Goal: Task Accomplishment & Management: Use online tool/utility

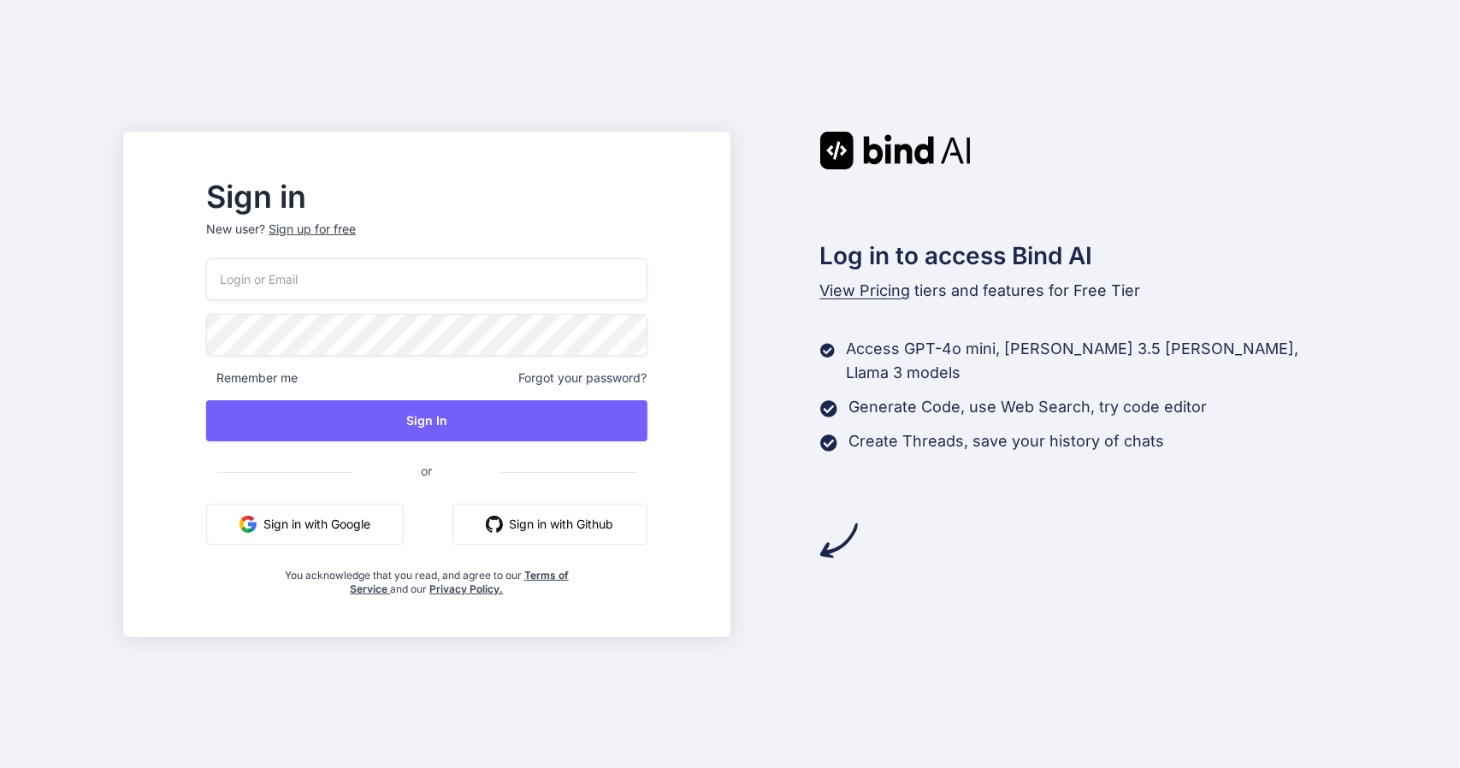
click at [390, 523] on button "Sign in with Google" at bounding box center [305, 524] width 198 height 41
click at [357, 532] on button "Sign in with Google" at bounding box center [305, 524] width 198 height 41
click at [866, 159] on img at bounding box center [895, 151] width 151 height 38
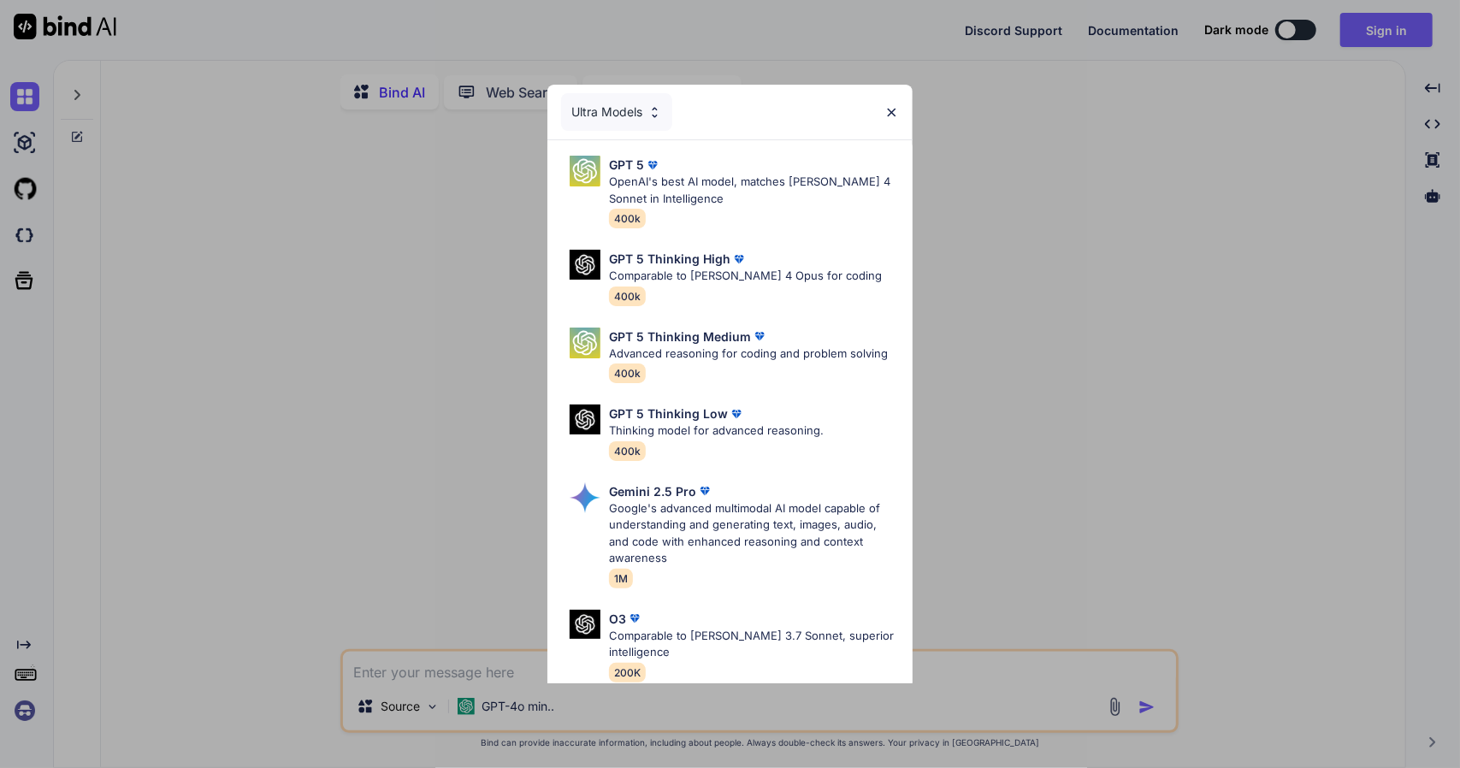
click at [898, 110] on img at bounding box center [891, 112] width 15 height 15
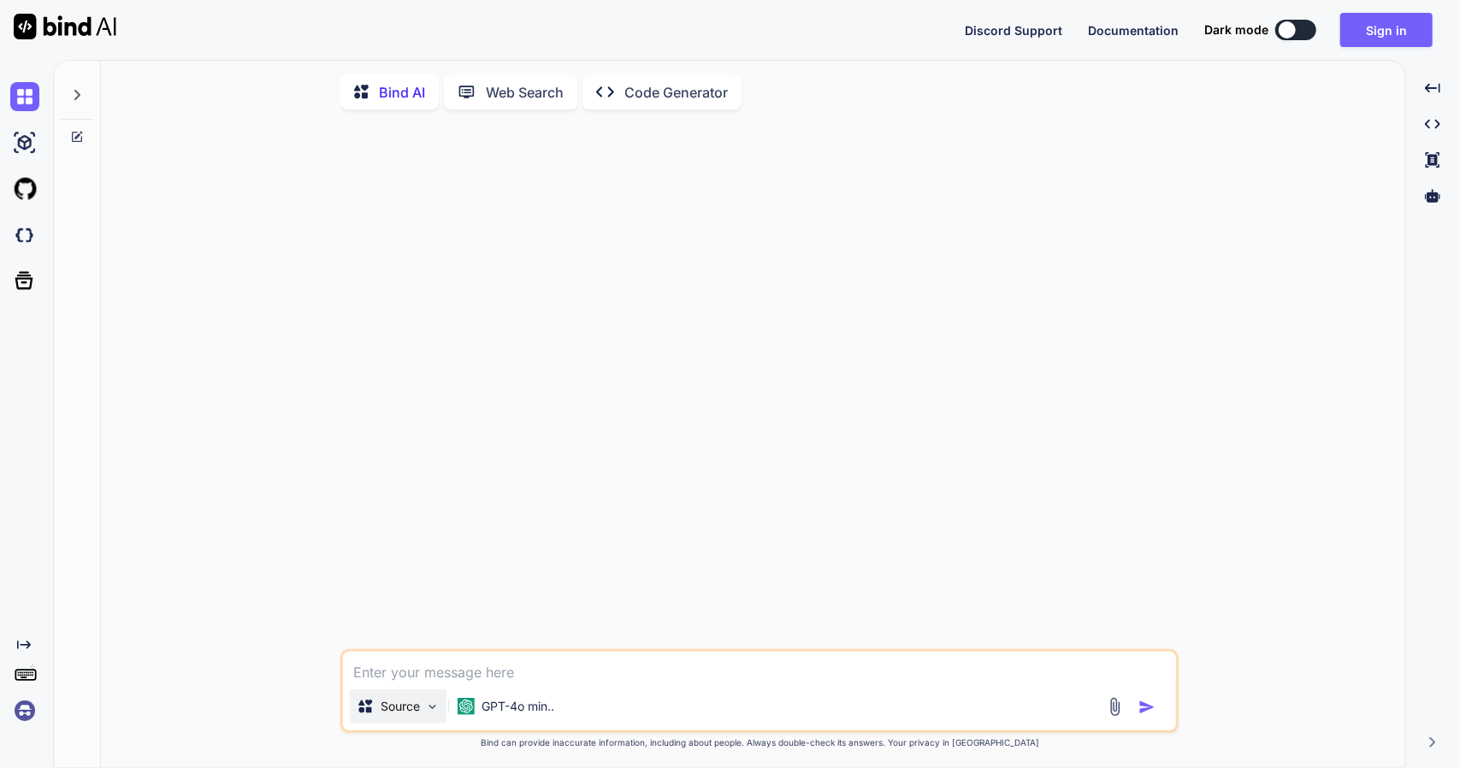
click at [421, 717] on div "Source" at bounding box center [398, 706] width 97 height 34
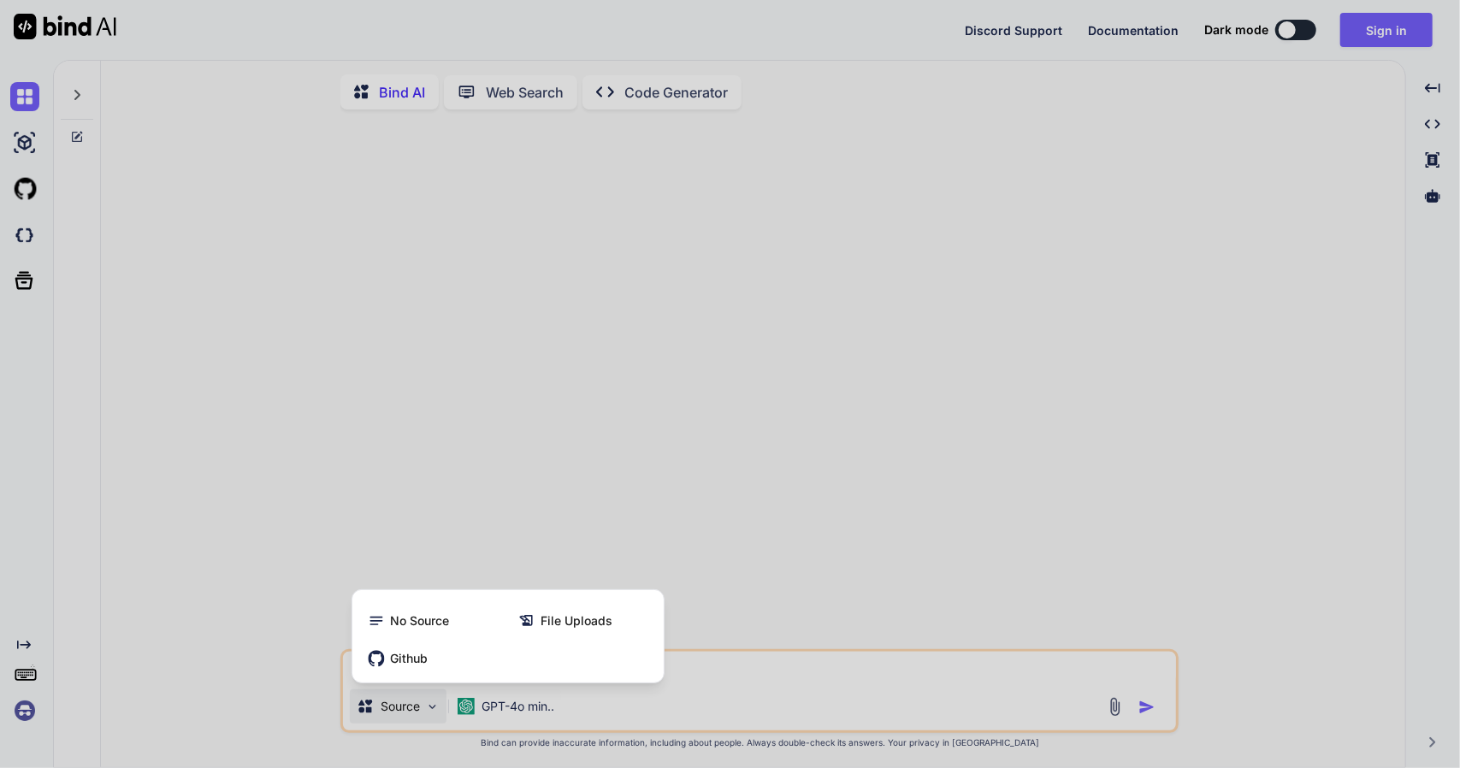
click at [303, 399] on div at bounding box center [730, 384] width 1460 height 768
type textarea "x"
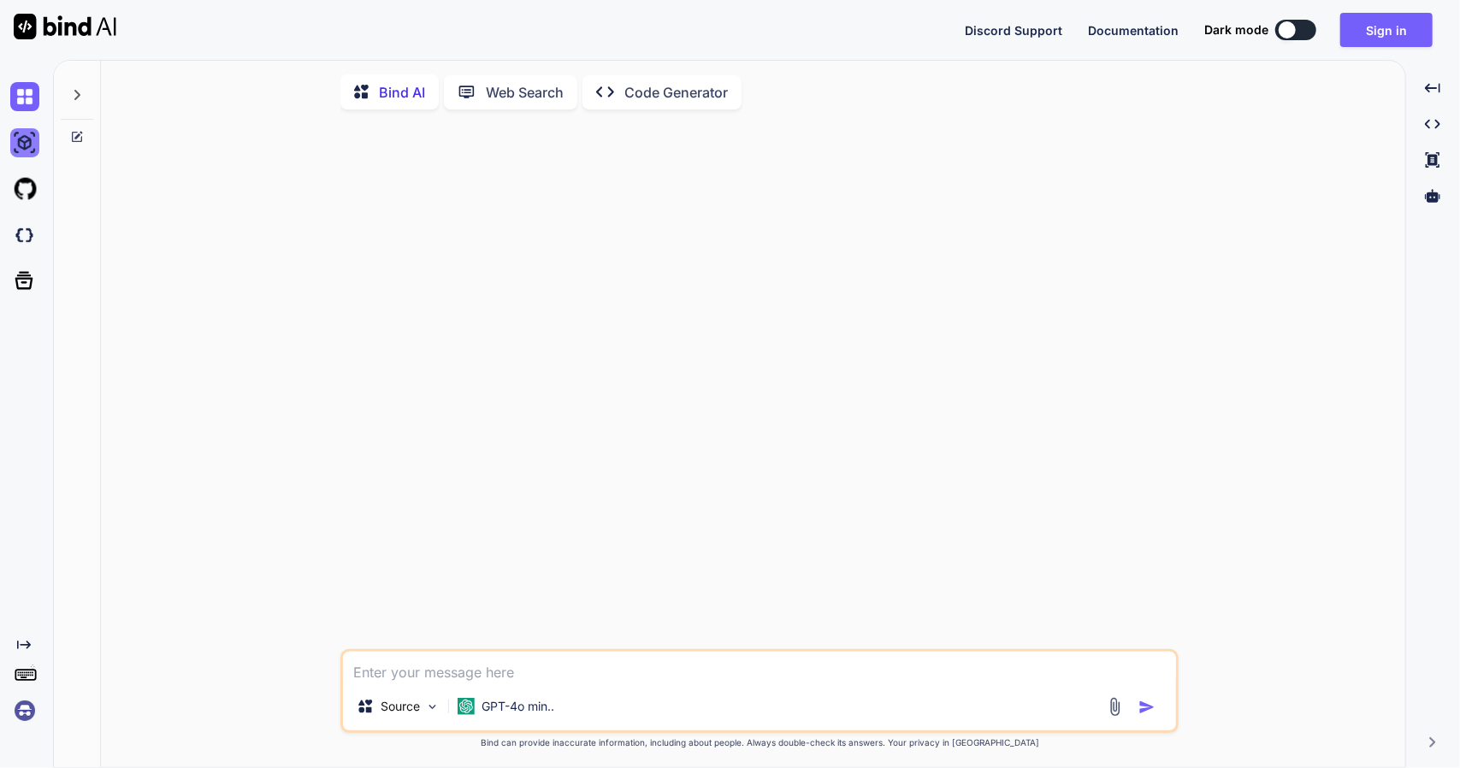
click at [28, 156] on img at bounding box center [24, 142] width 29 height 29
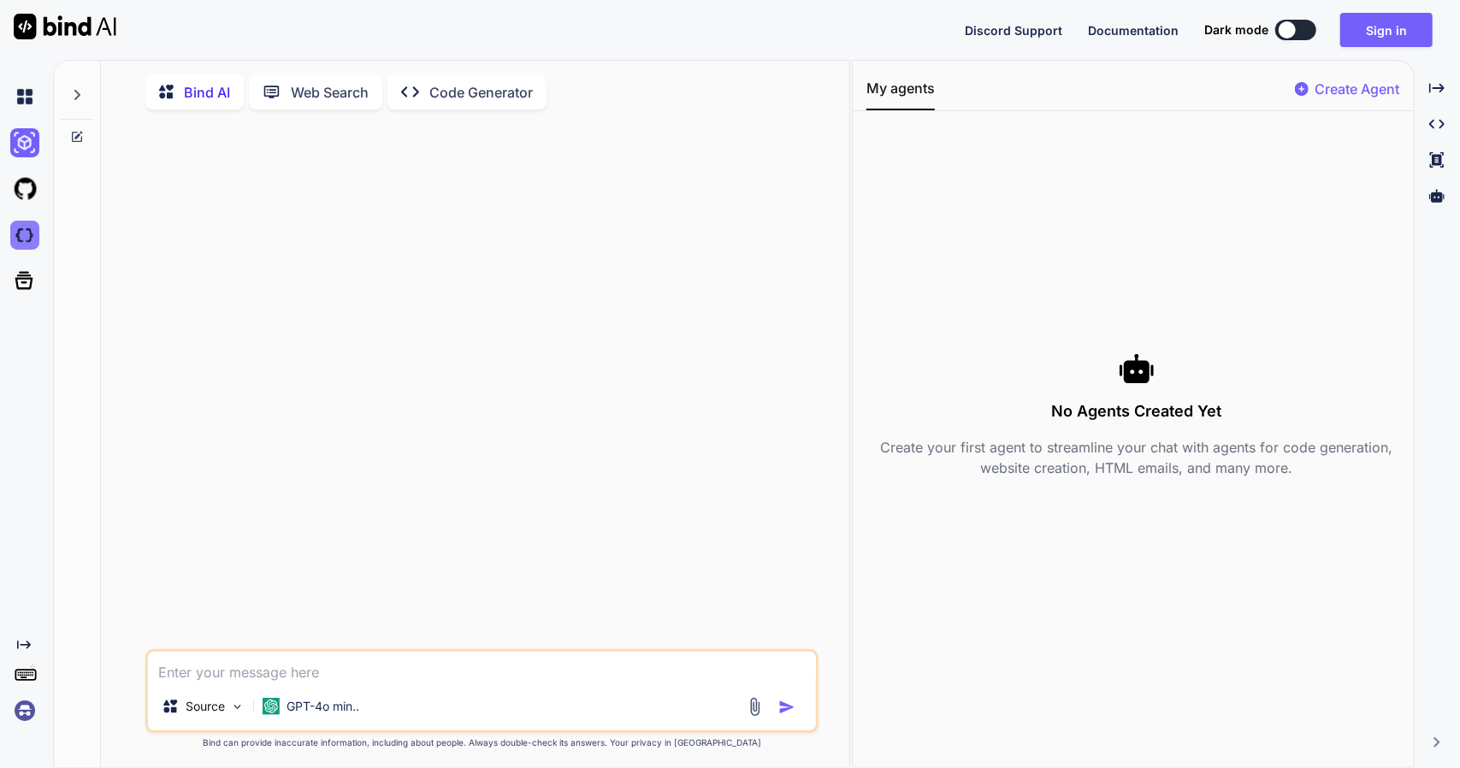
click at [29, 245] on img at bounding box center [24, 235] width 29 height 29
click at [1343, 79] on p "Create Agent" at bounding box center [1357, 89] width 85 height 21
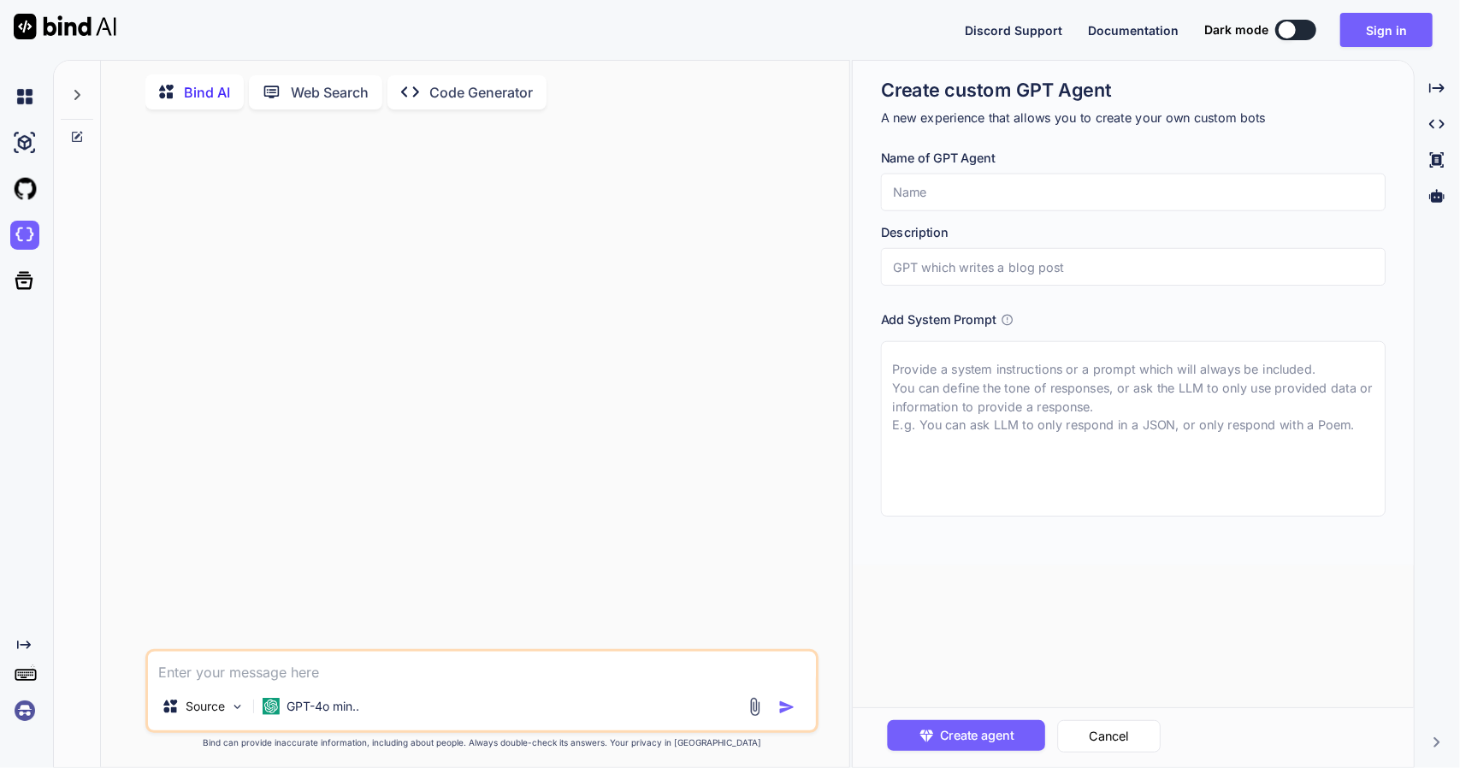
click at [313, 92] on p "Web Search" at bounding box center [330, 92] width 78 height 21
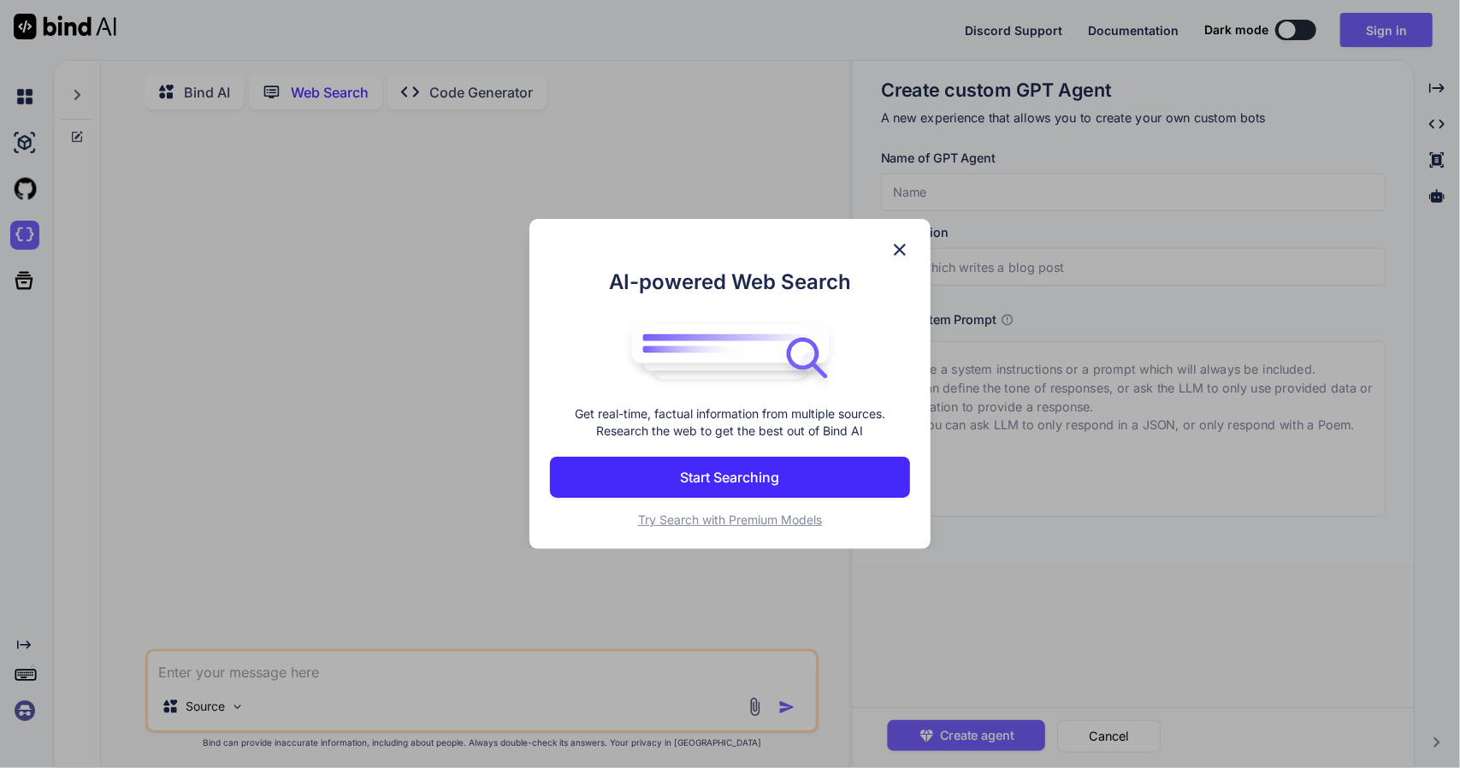
scroll to position [6, 0]
click at [773, 475] on p "Start Searching" at bounding box center [730, 477] width 99 height 21
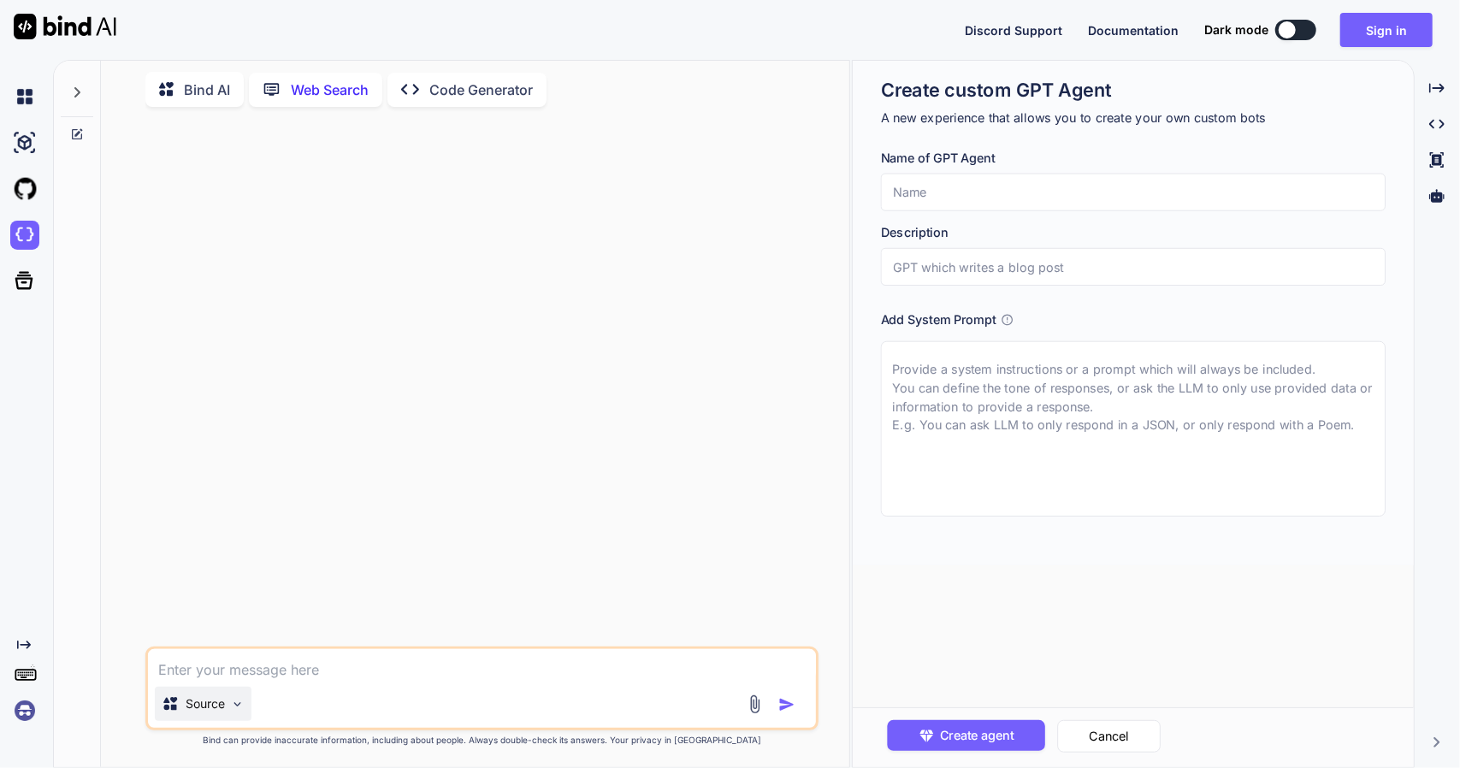
click at [198, 718] on div "Source" at bounding box center [203, 704] width 97 height 34
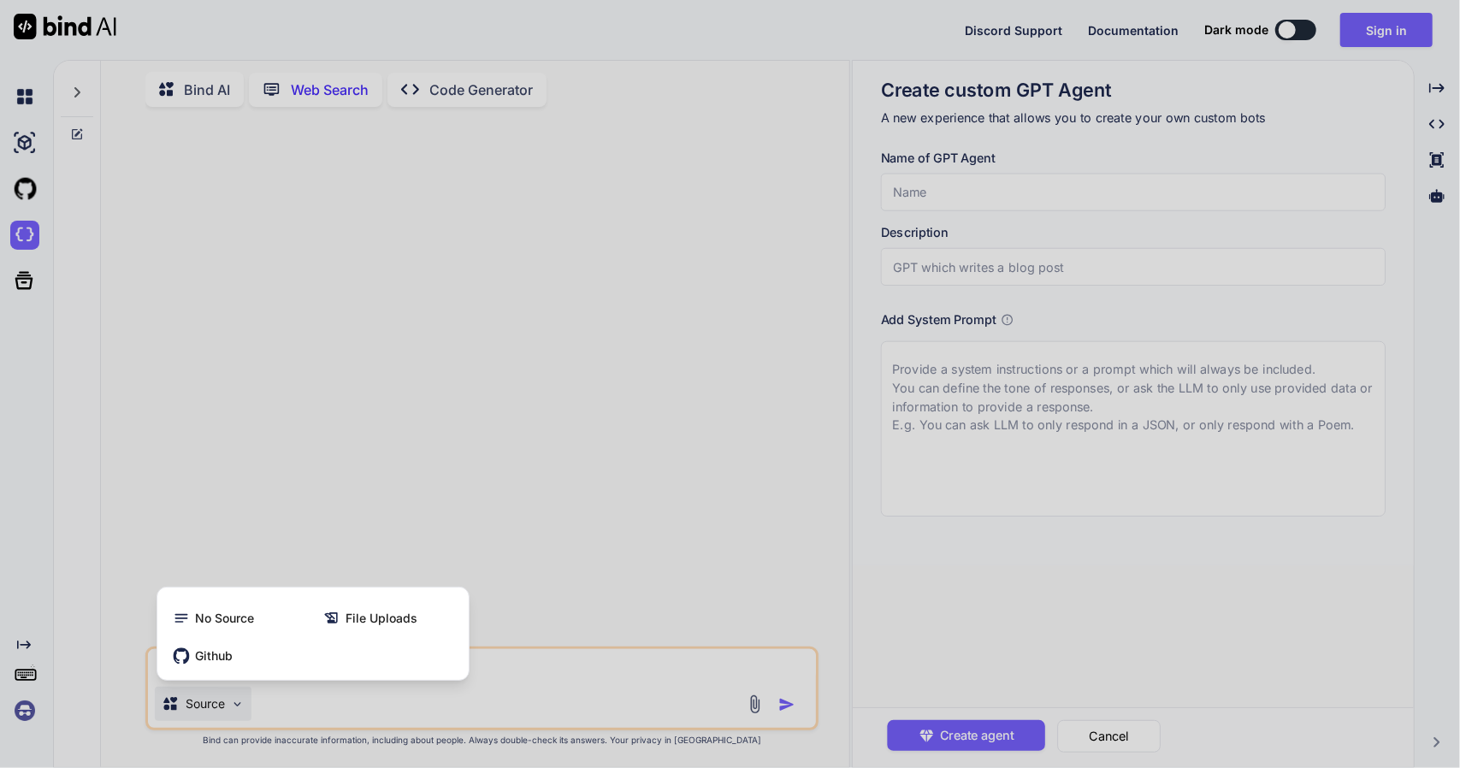
click at [235, 487] on div at bounding box center [730, 384] width 1460 height 768
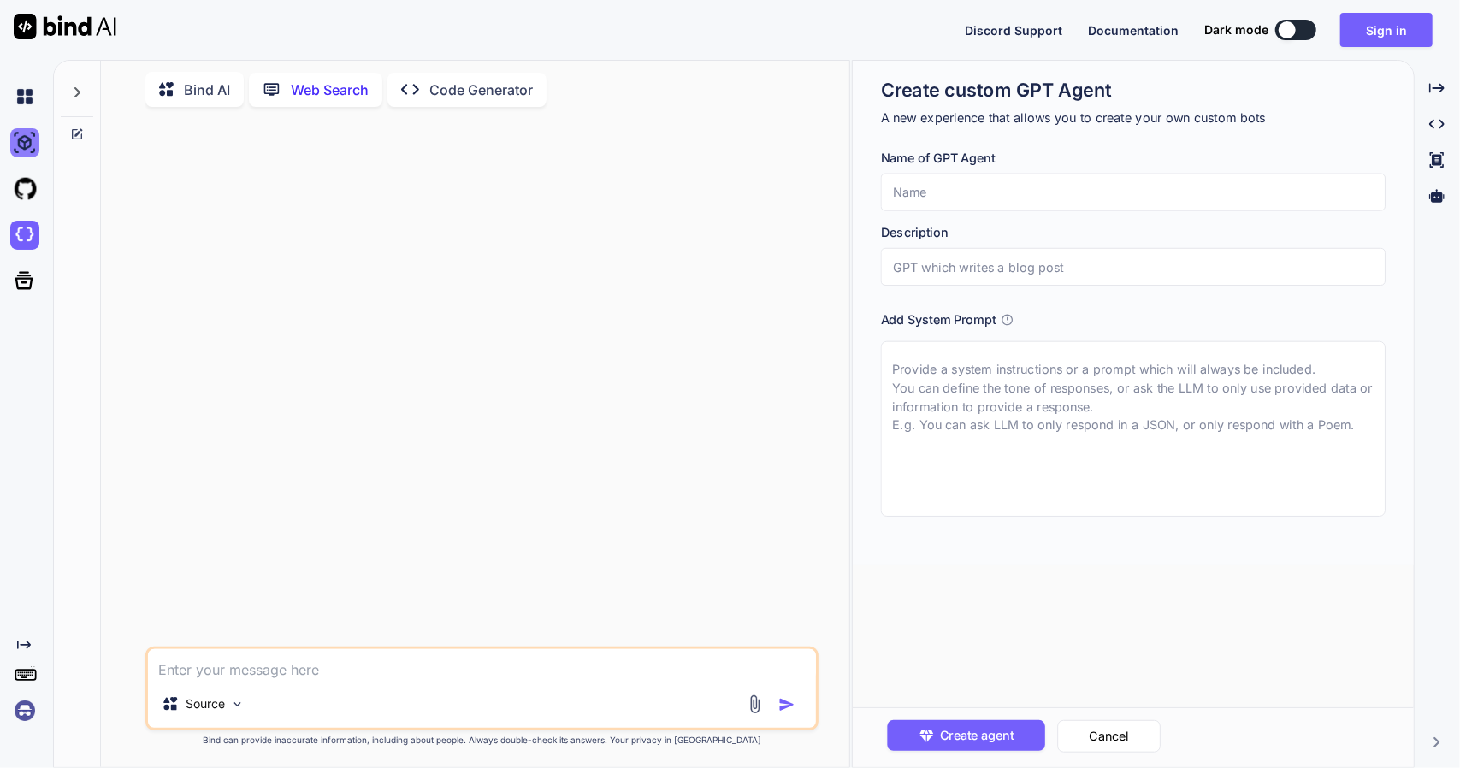
click at [19, 151] on img at bounding box center [24, 142] width 29 height 29
click at [21, 99] on img at bounding box center [24, 96] width 29 height 29
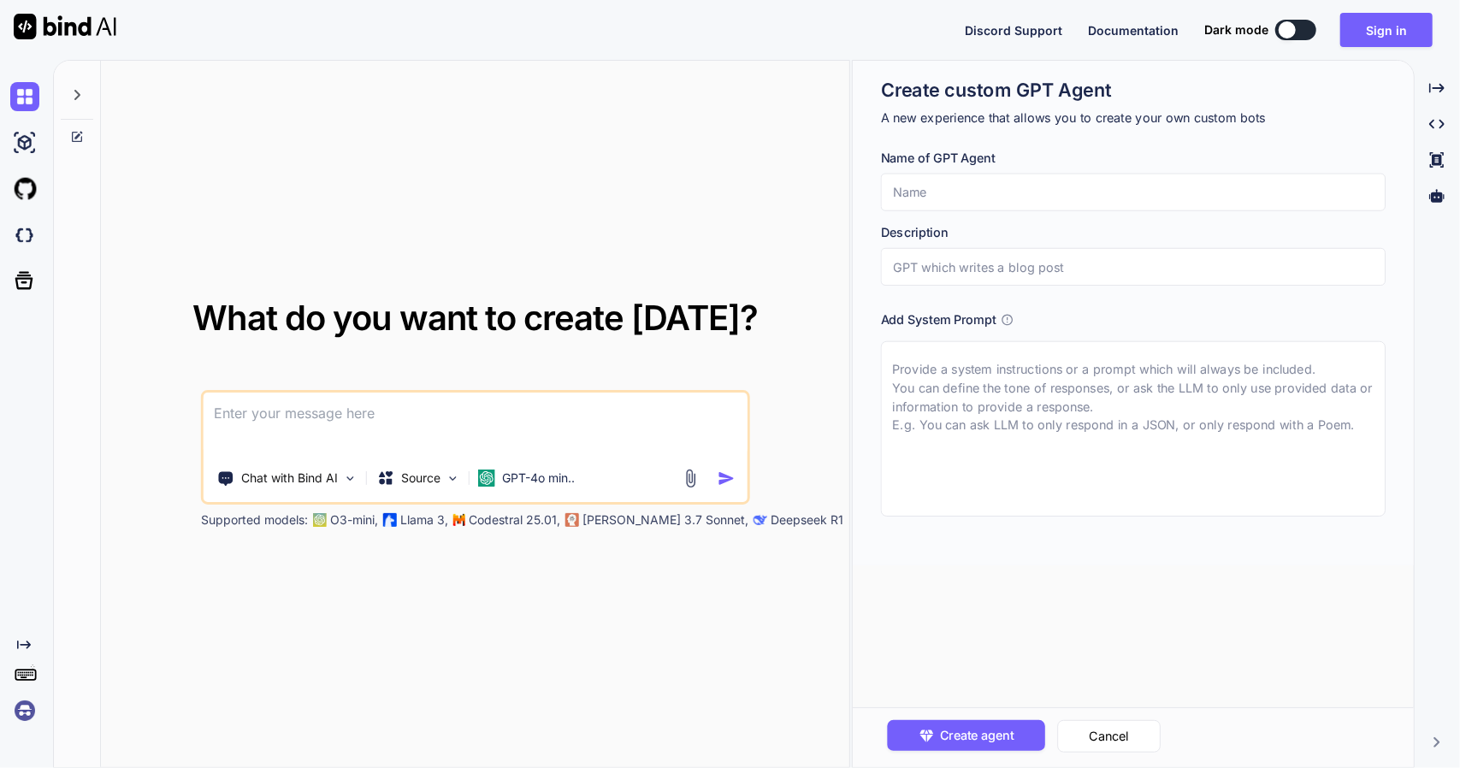
click at [77, 97] on icon at bounding box center [77, 95] width 6 height 10
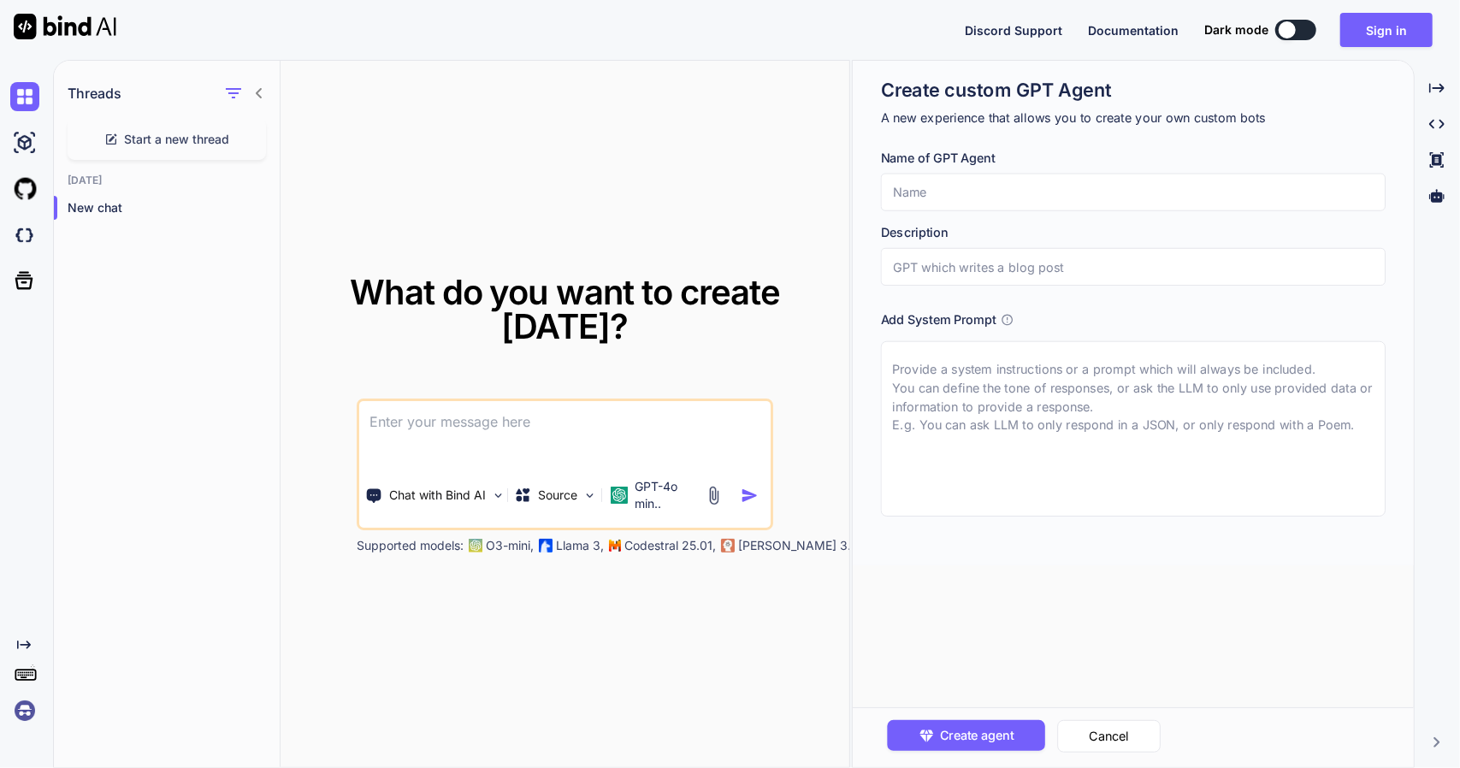
click at [30, 157] on div at bounding box center [28, 143] width 36 height 46
click at [27, 182] on img at bounding box center [24, 188] width 29 height 29
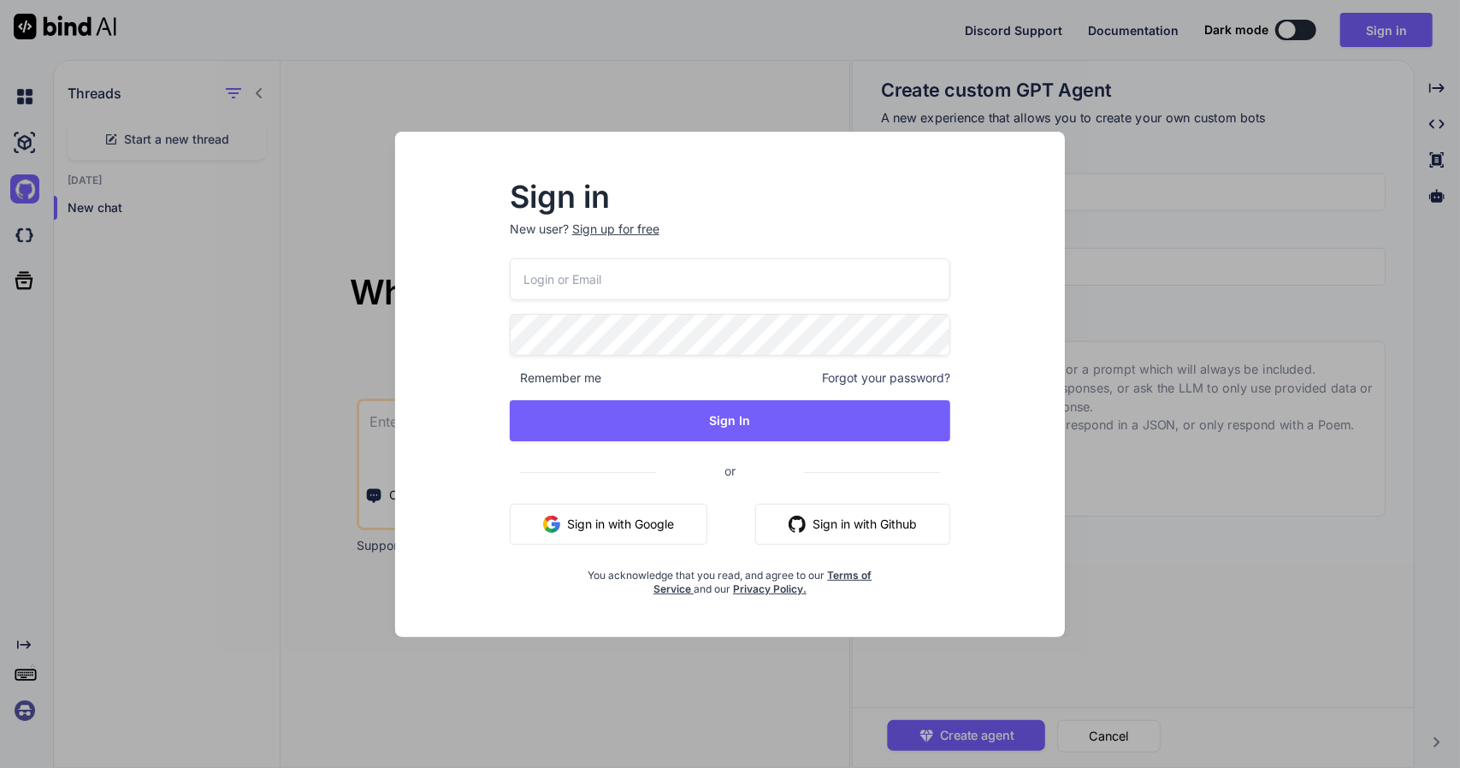
click at [26, 235] on div "Sign in New user? Sign up for free Remember me Forgot your password? Sign In or…" at bounding box center [730, 384] width 1460 height 768
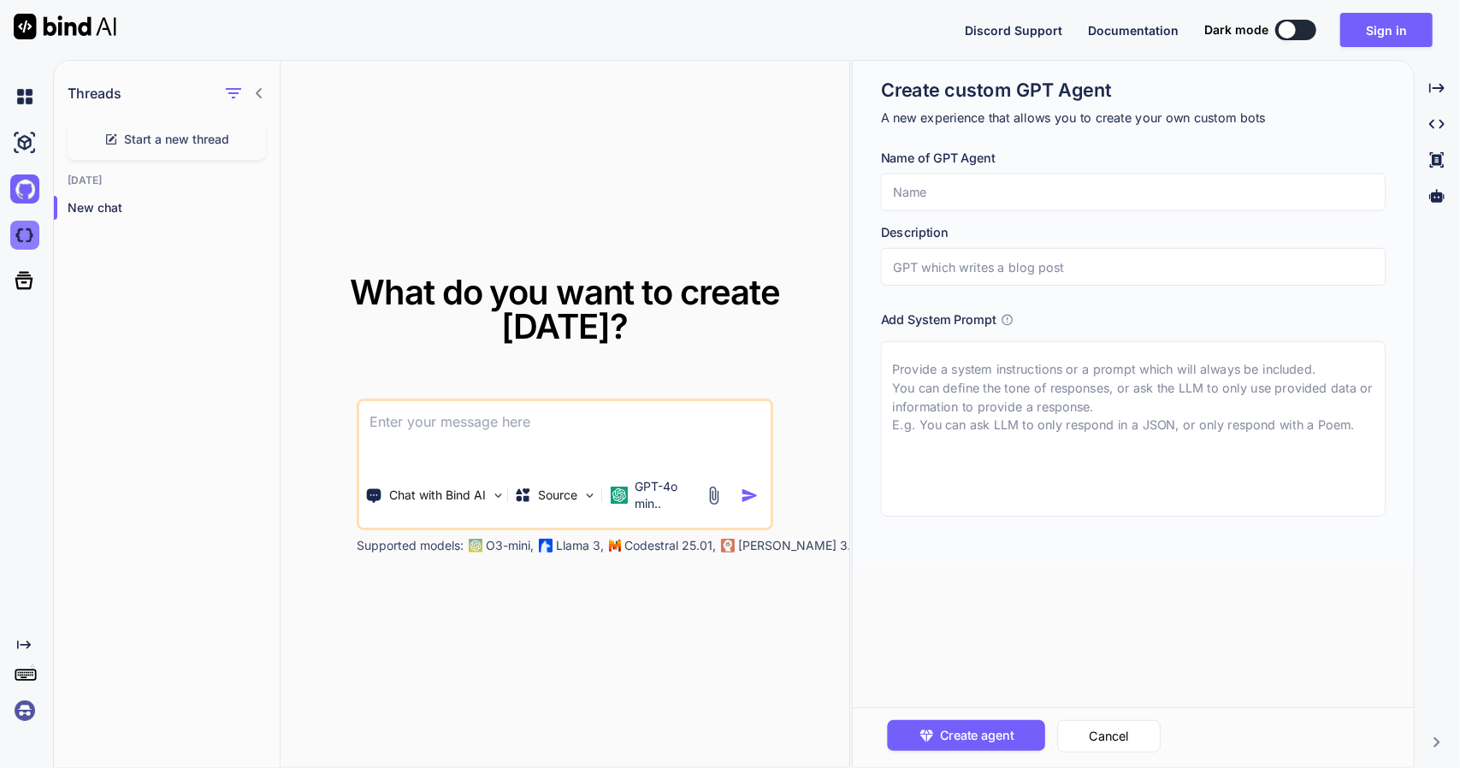
click at [21, 247] on img at bounding box center [24, 235] width 29 height 29
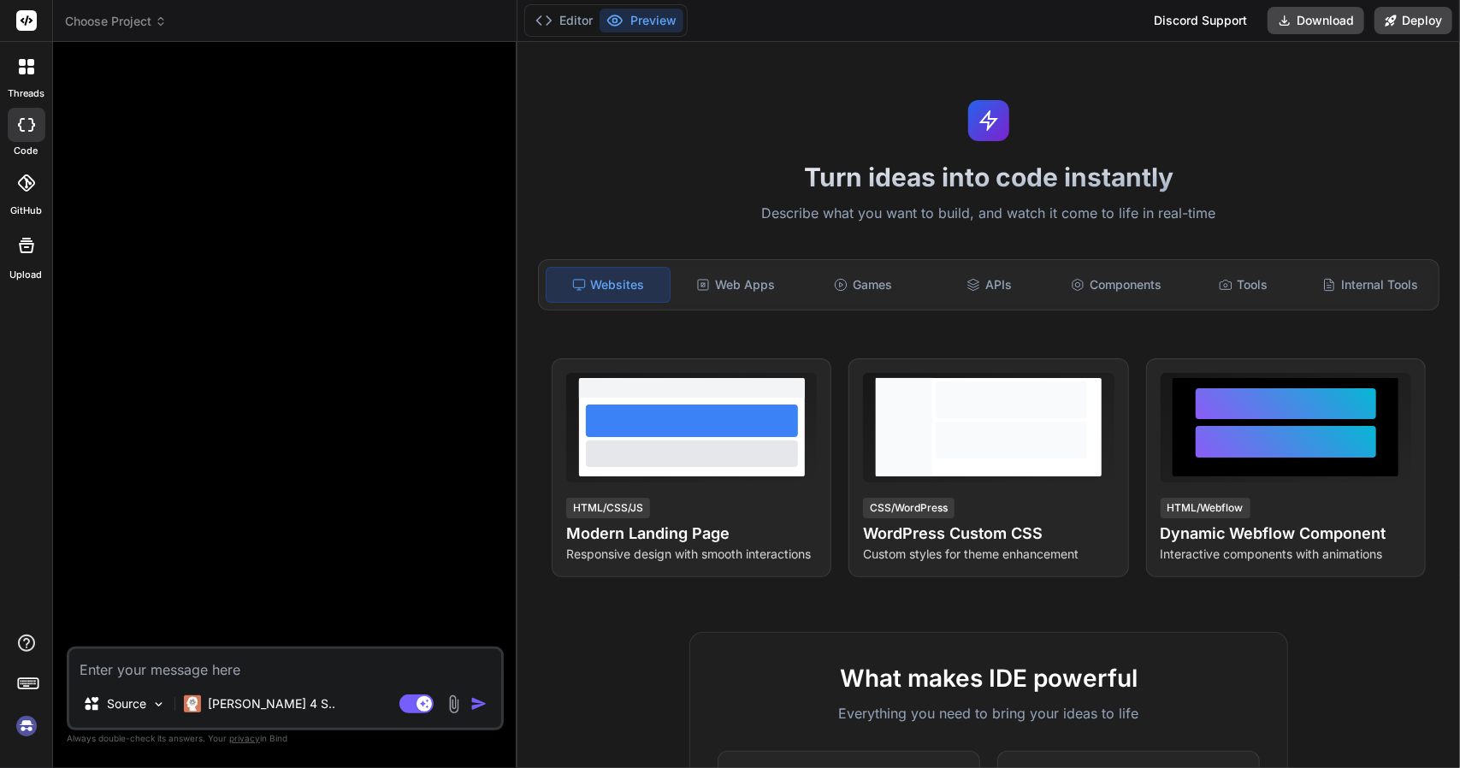
click at [155, 30] on header "Choose Project Created with Pixso." at bounding box center [285, 21] width 464 height 42
click at [145, 18] on span "Choose Project" at bounding box center [116, 21] width 102 height 17
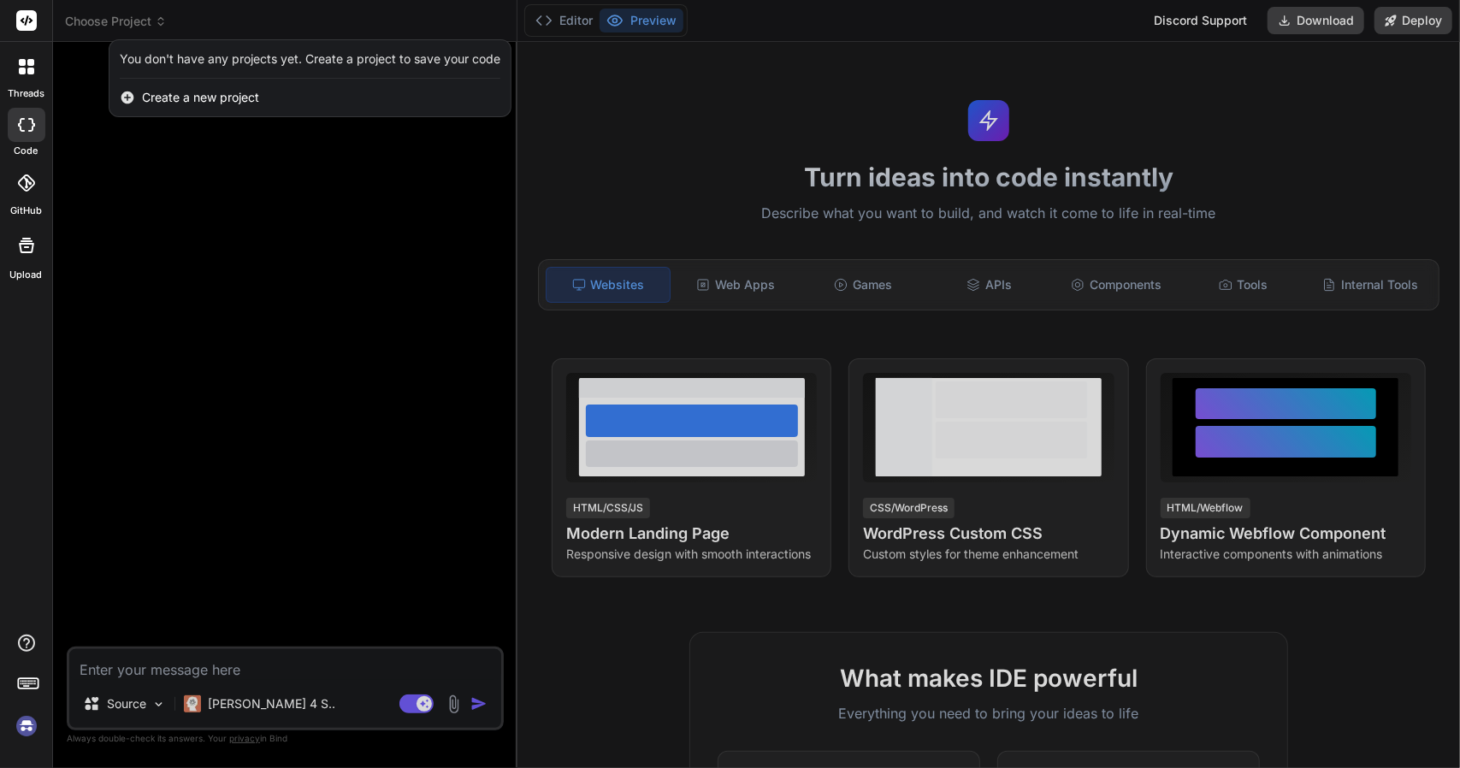
click at [180, 58] on div "You don't have any projects yet. Create a project to save your code" at bounding box center [310, 58] width 381 height 17
click at [246, 389] on div at bounding box center [730, 384] width 1460 height 768
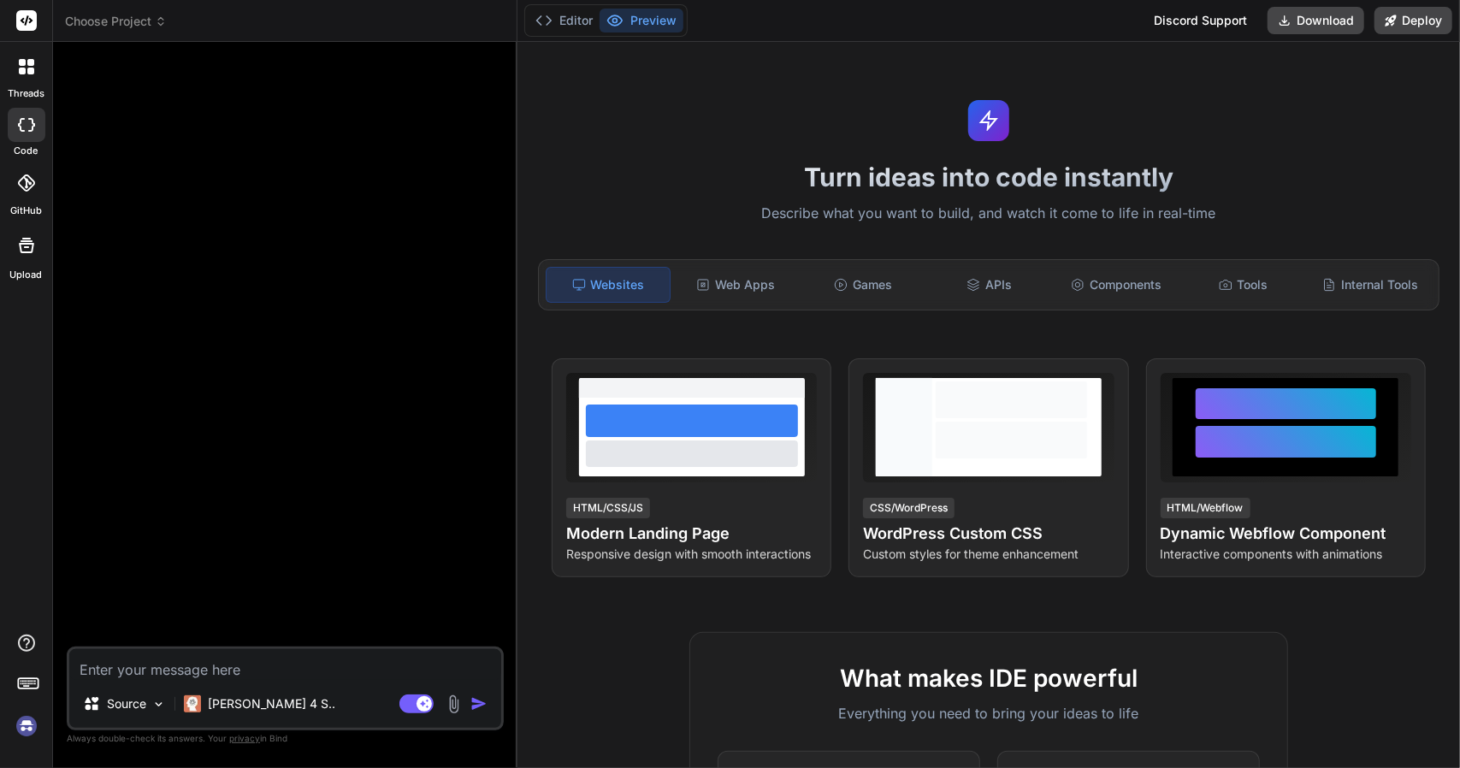
click at [23, 69] on icon at bounding box center [22, 71] width 7 height 7
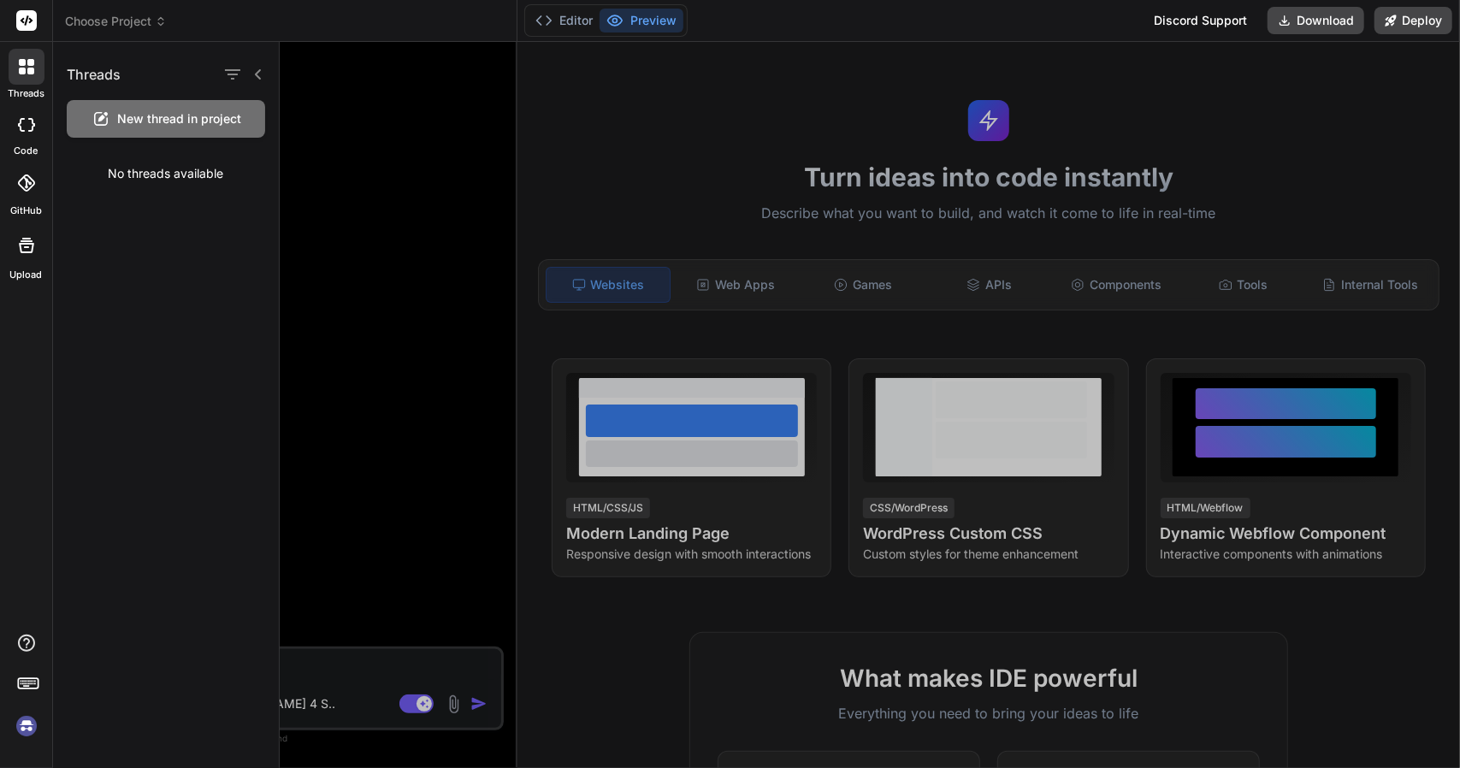
click at [15, 216] on label "GitHub" at bounding box center [26, 211] width 32 height 15
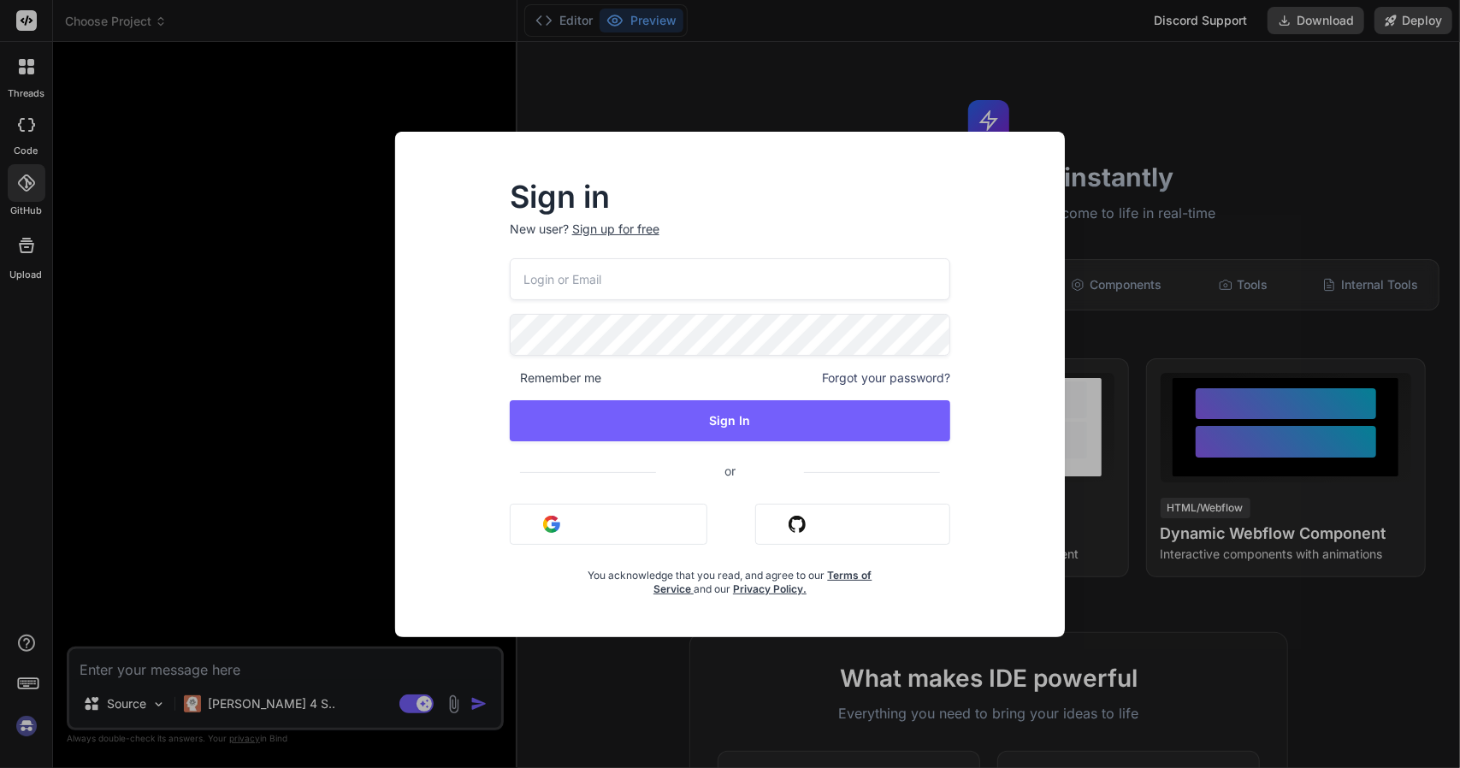
click at [340, 264] on div "Sign in New user? Sign up for free Remember me Forgot your password? Sign In or…" at bounding box center [730, 384] width 1460 height 768
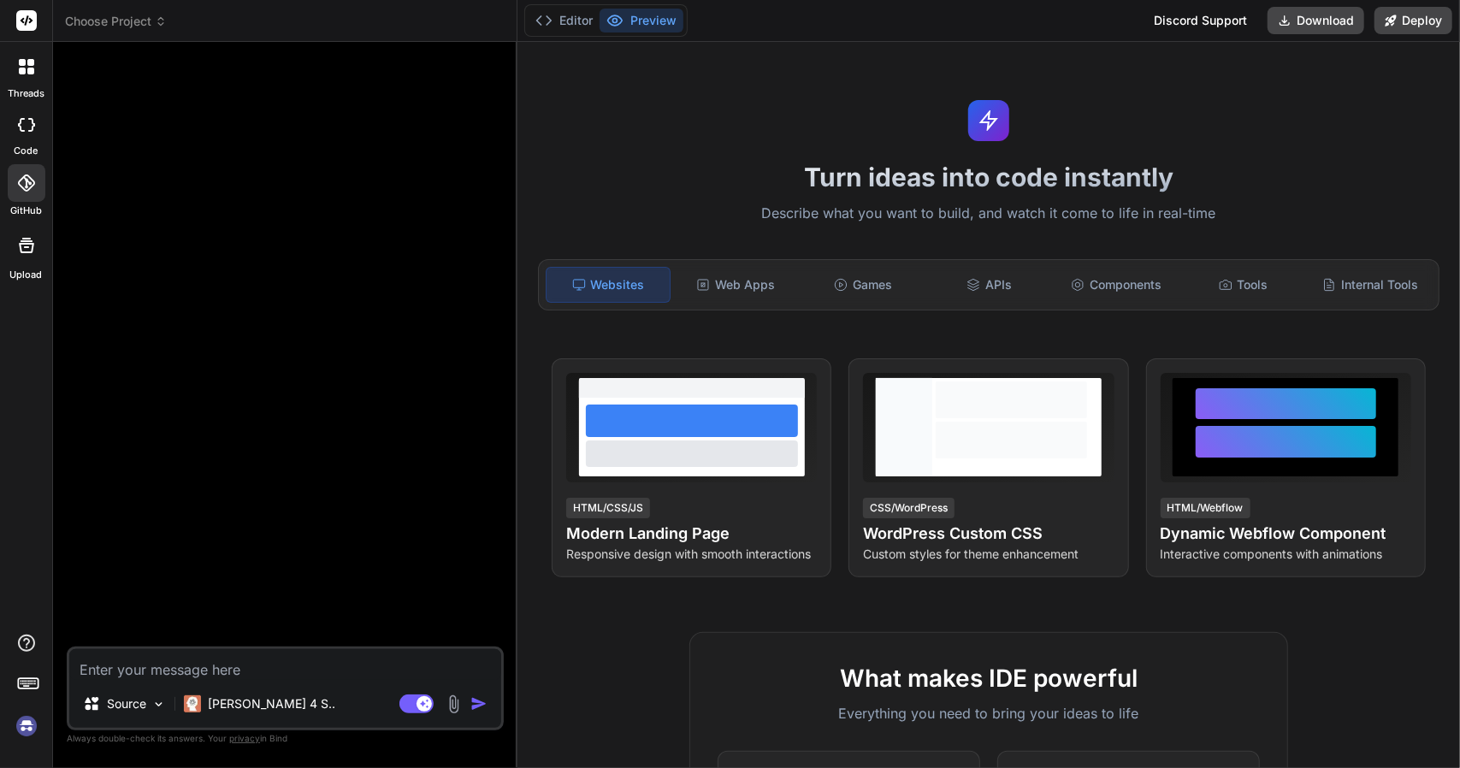
click at [26, 69] on icon at bounding box center [26, 66] width 15 height 15
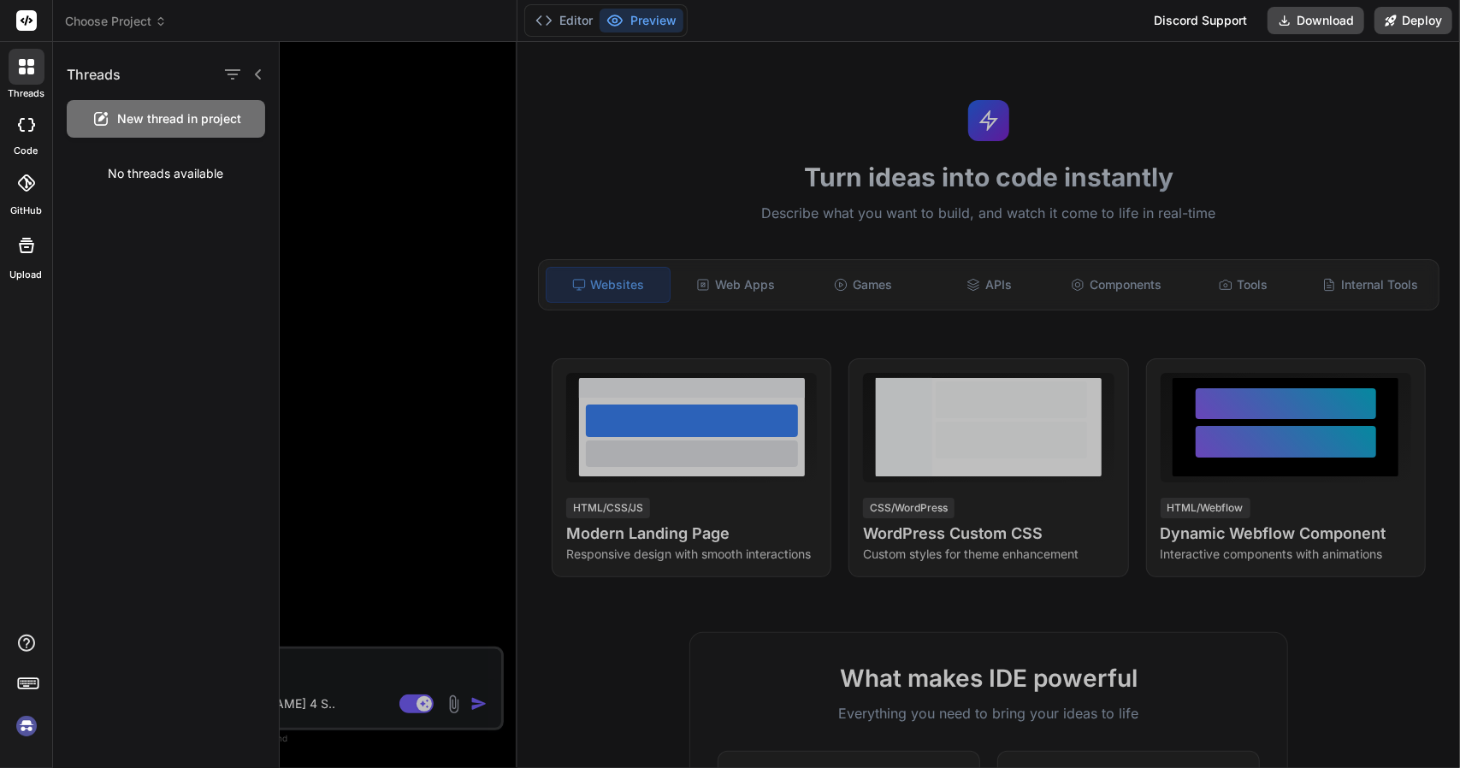
click at [23, 113] on div at bounding box center [27, 125] width 38 height 34
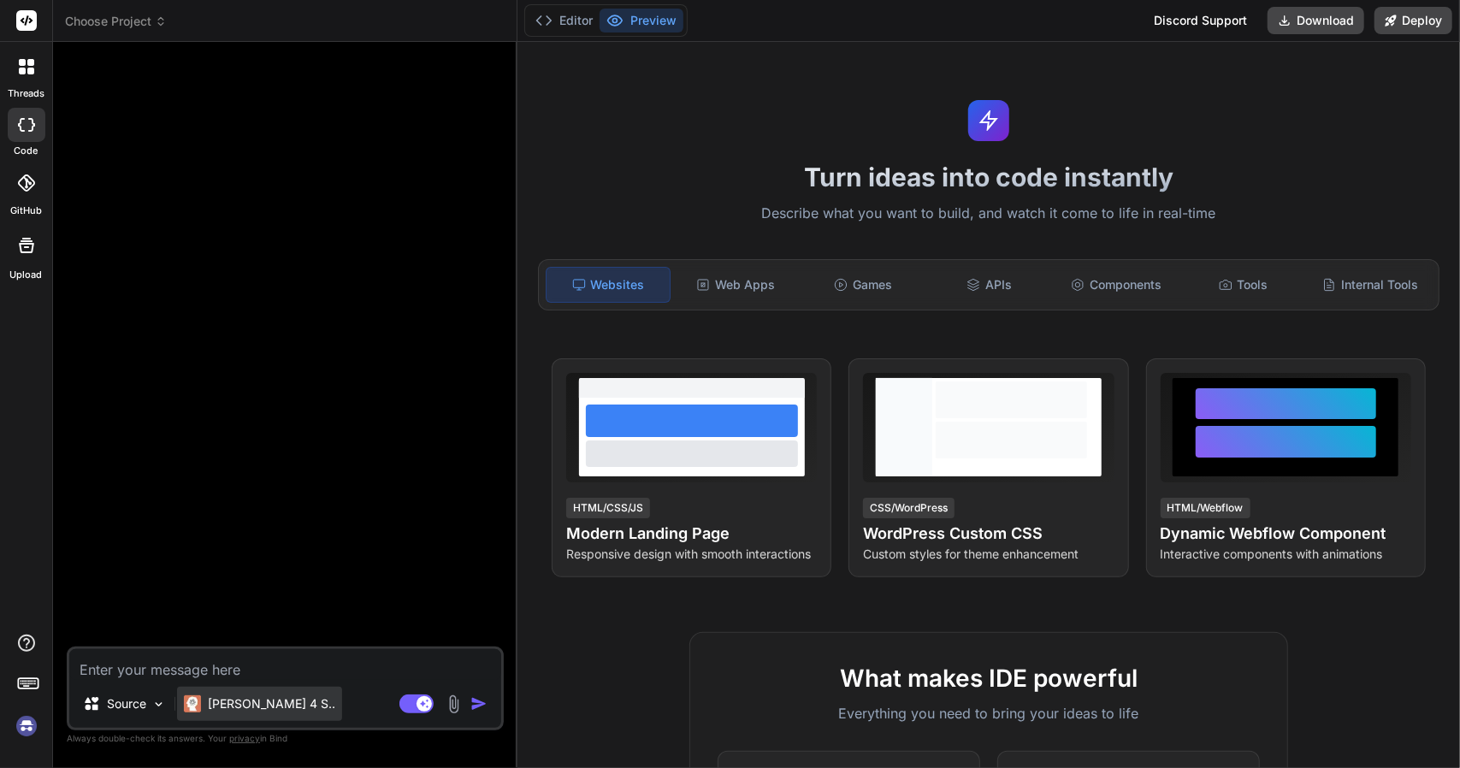
click at [265, 690] on div "Claude 4 S.." at bounding box center [259, 704] width 165 height 34
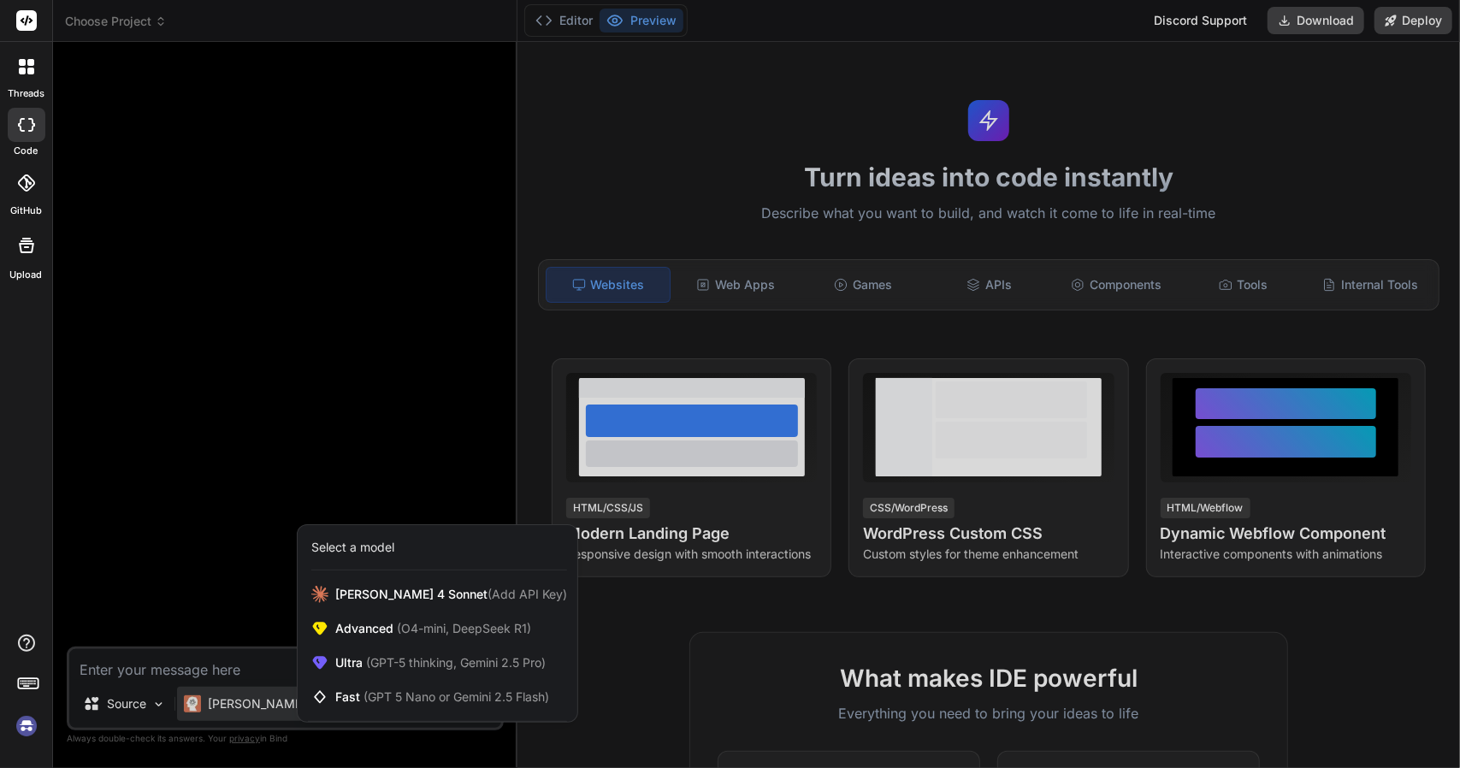
click at [164, 381] on div at bounding box center [730, 384] width 1460 height 768
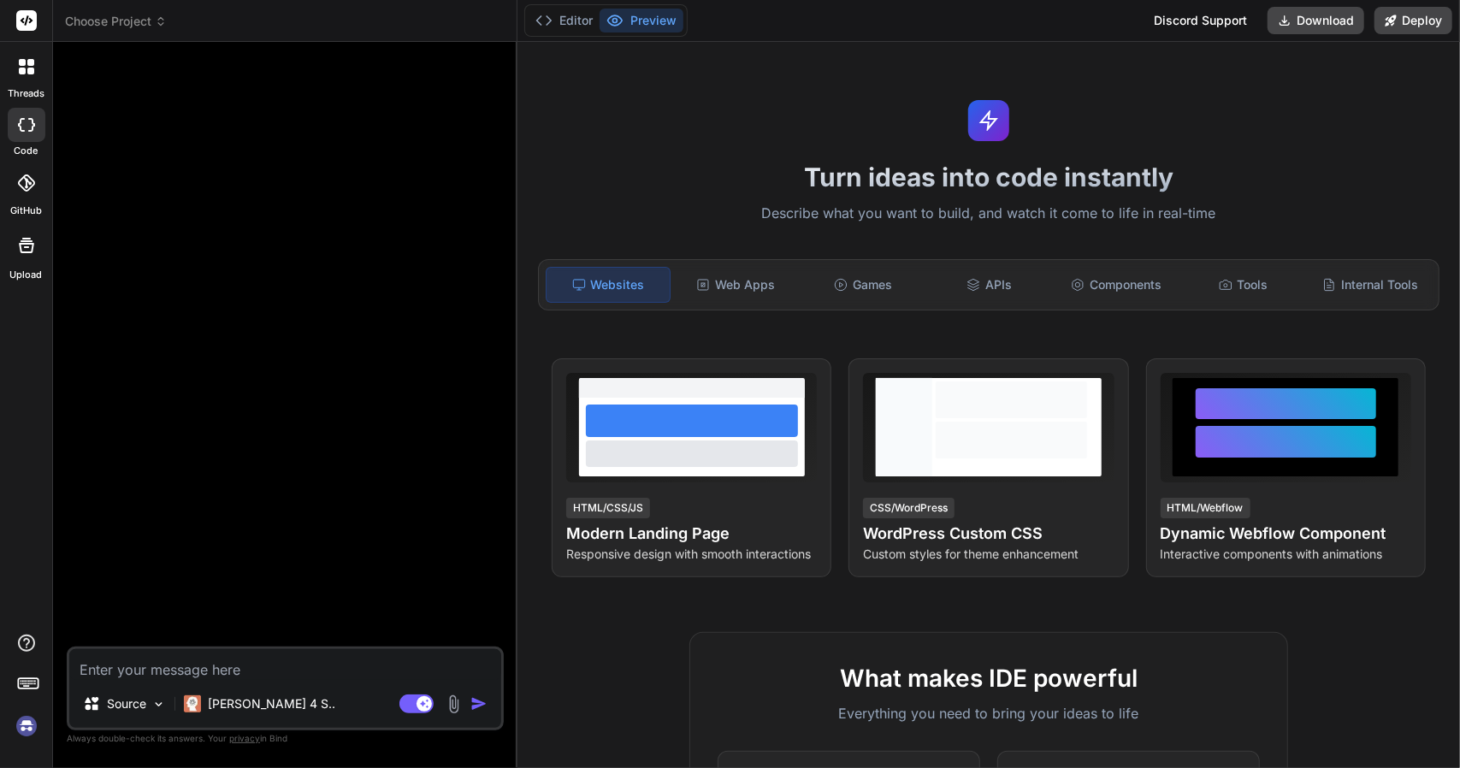
click at [24, 204] on label "GitHub" at bounding box center [26, 211] width 32 height 15
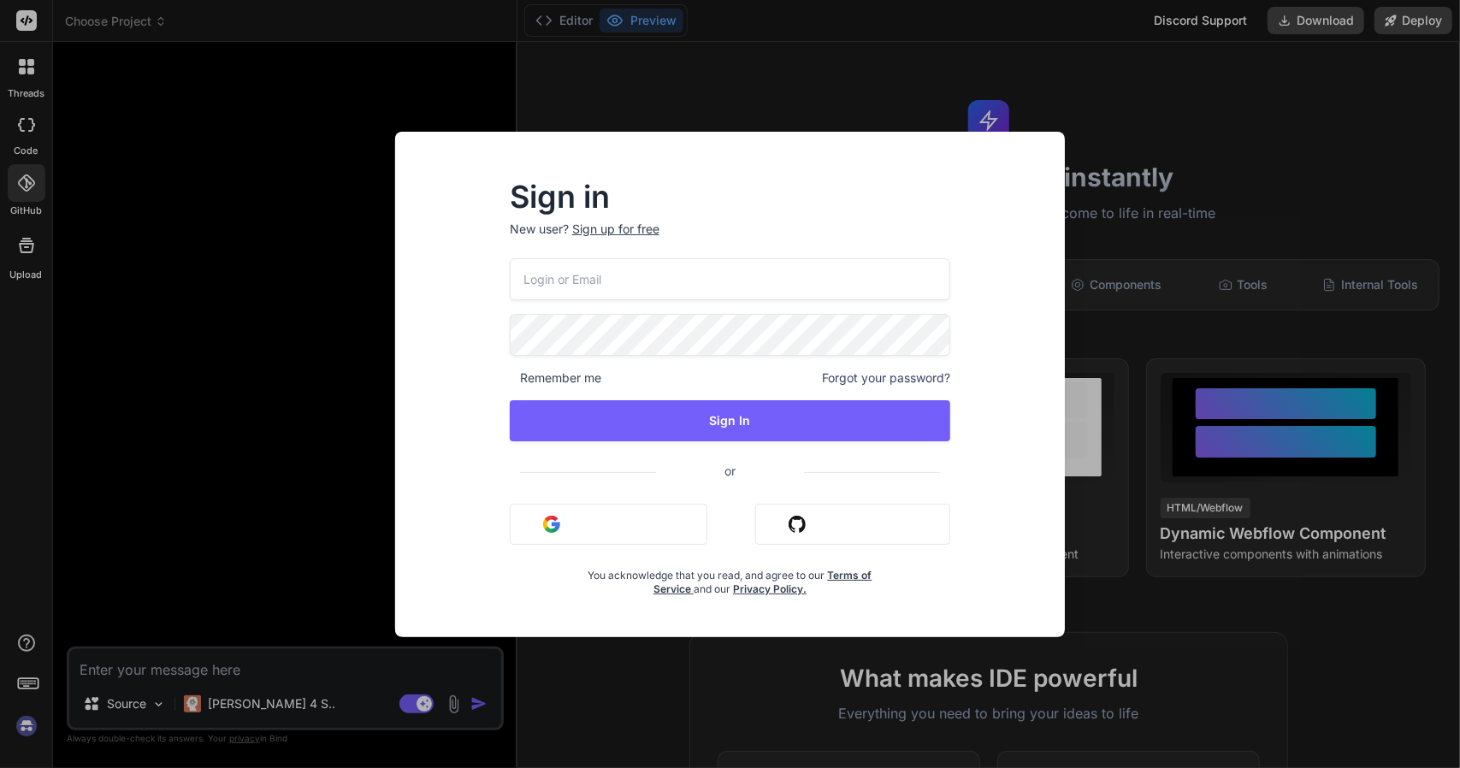
click at [106, 268] on div "Sign in New user? Sign up for free Remember me Forgot your password? Sign In or…" at bounding box center [730, 384] width 1460 height 768
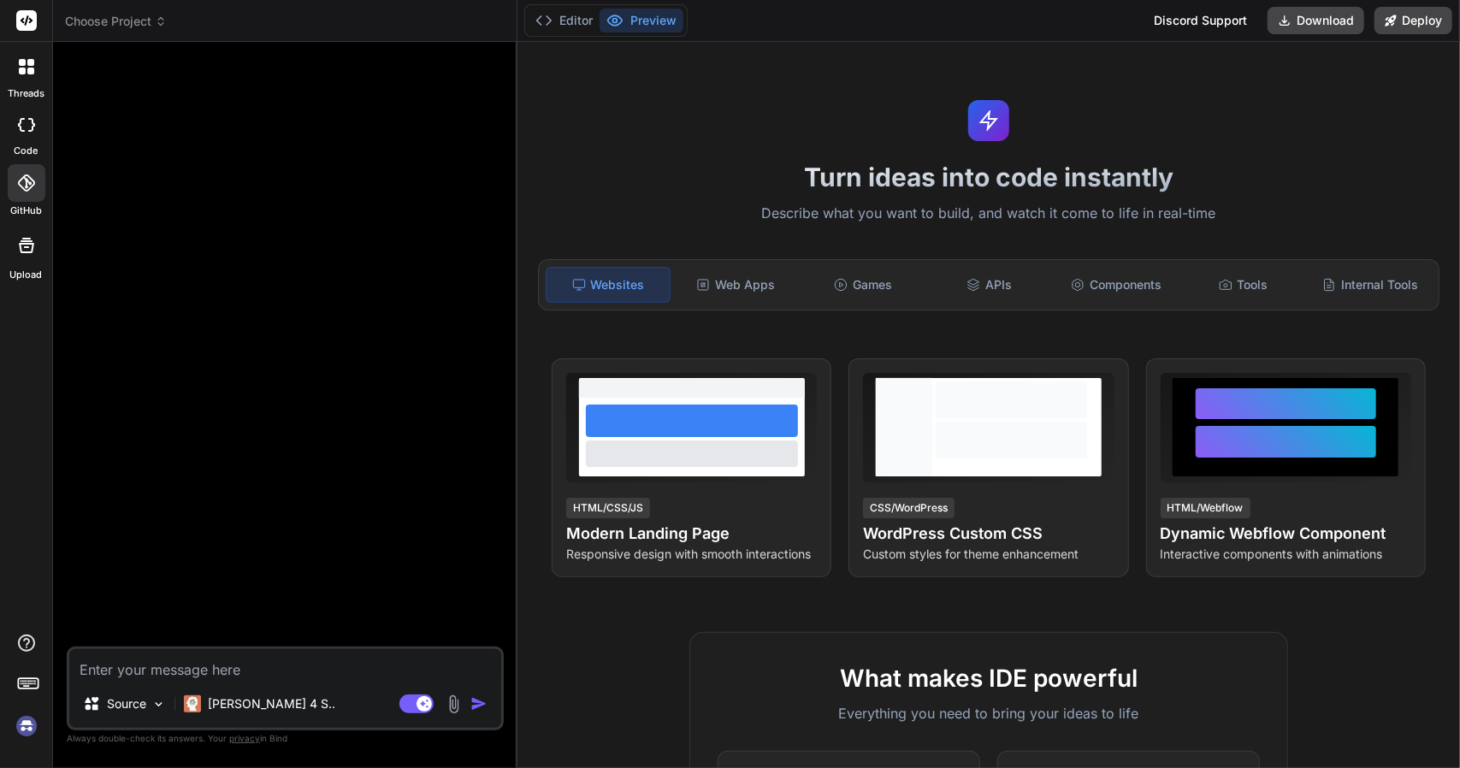
click at [21, 141] on div at bounding box center [27, 125] width 38 height 34
click at [747, 289] on div "Web Apps" at bounding box center [735, 285] width 123 height 36
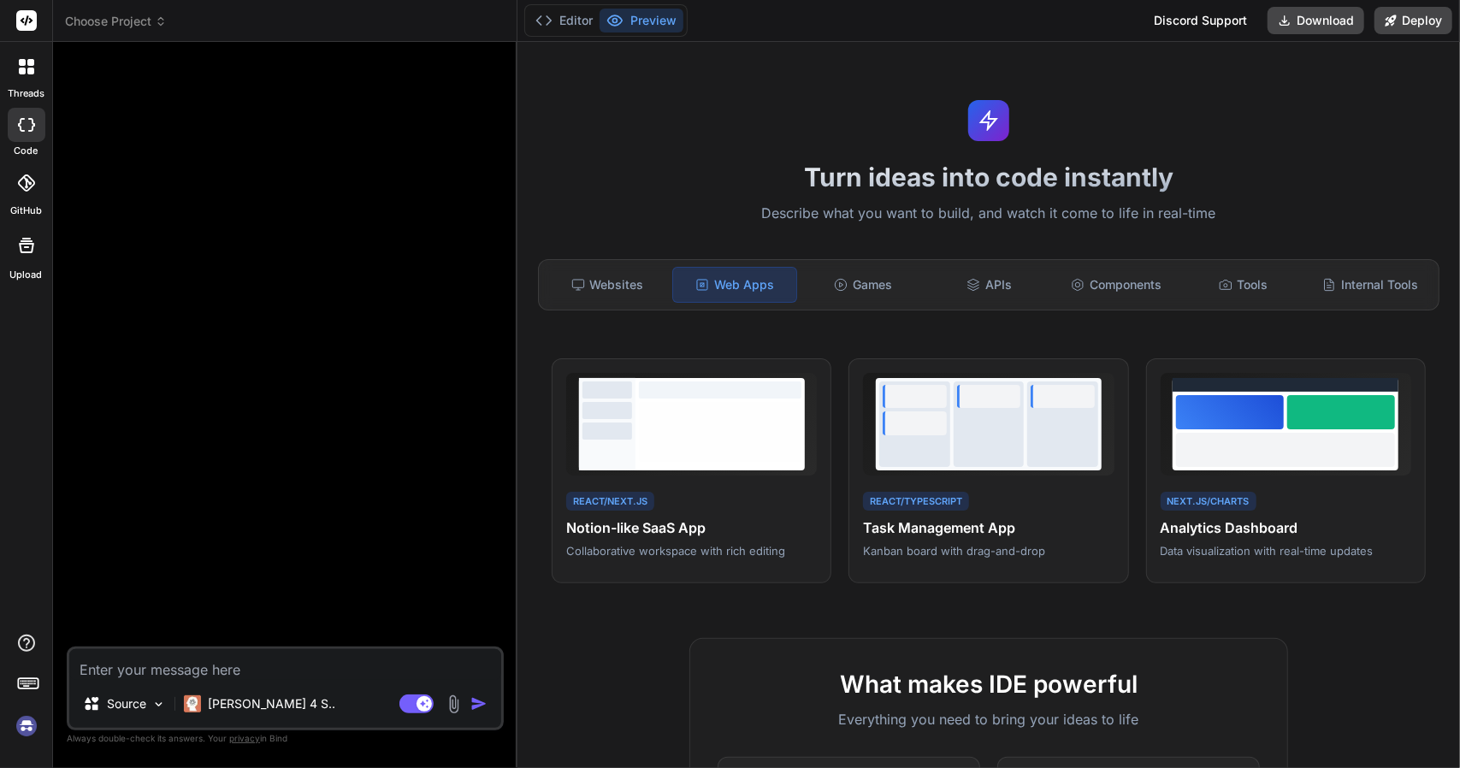
click at [851, 303] on div "Websites Web Apps Games APIs Components Tools Internal Tools" at bounding box center [988, 284] width 901 height 51
click at [620, 276] on div "Websites" at bounding box center [607, 285] width 123 height 36
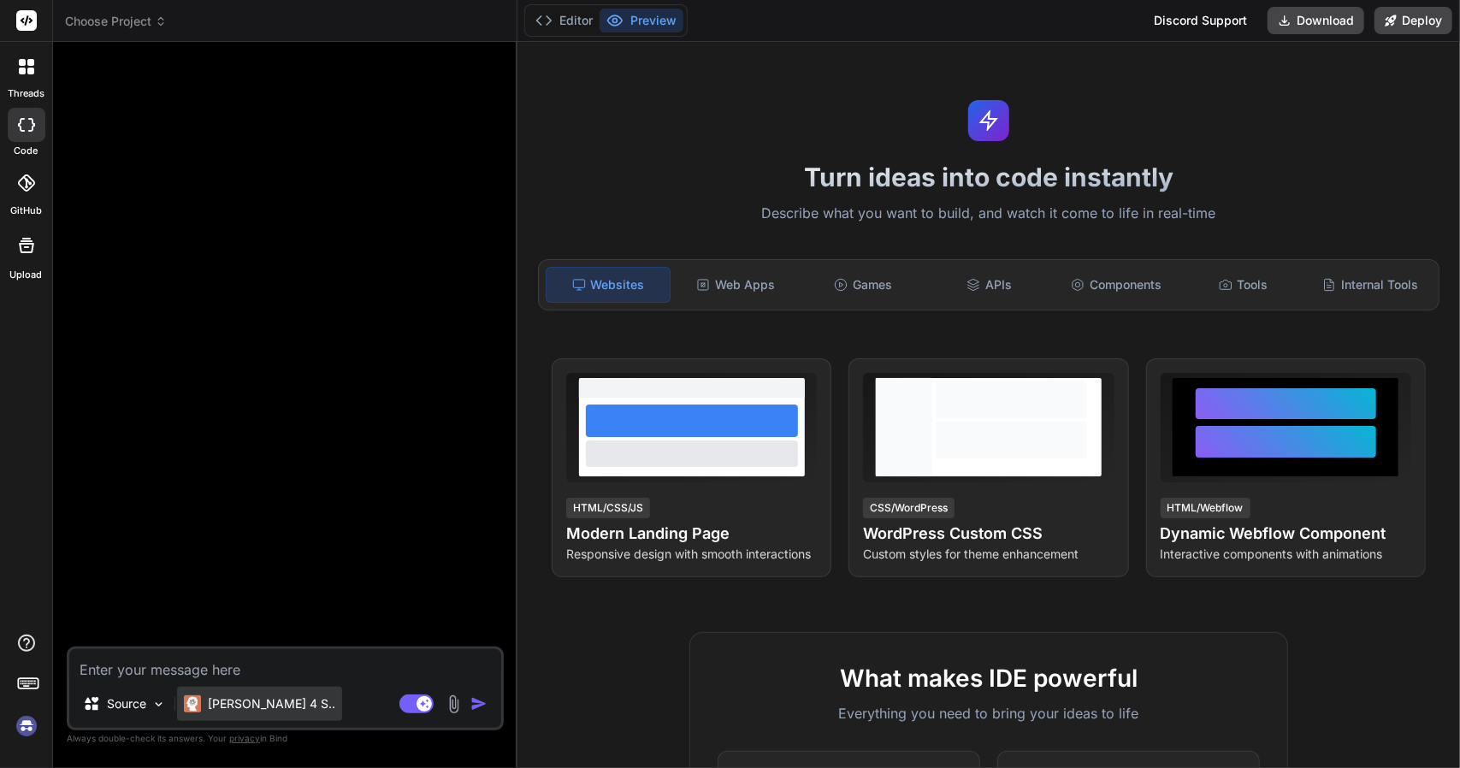
click at [219, 700] on p "Claude 4 S.." at bounding box center [271, 703] width 127 height 17
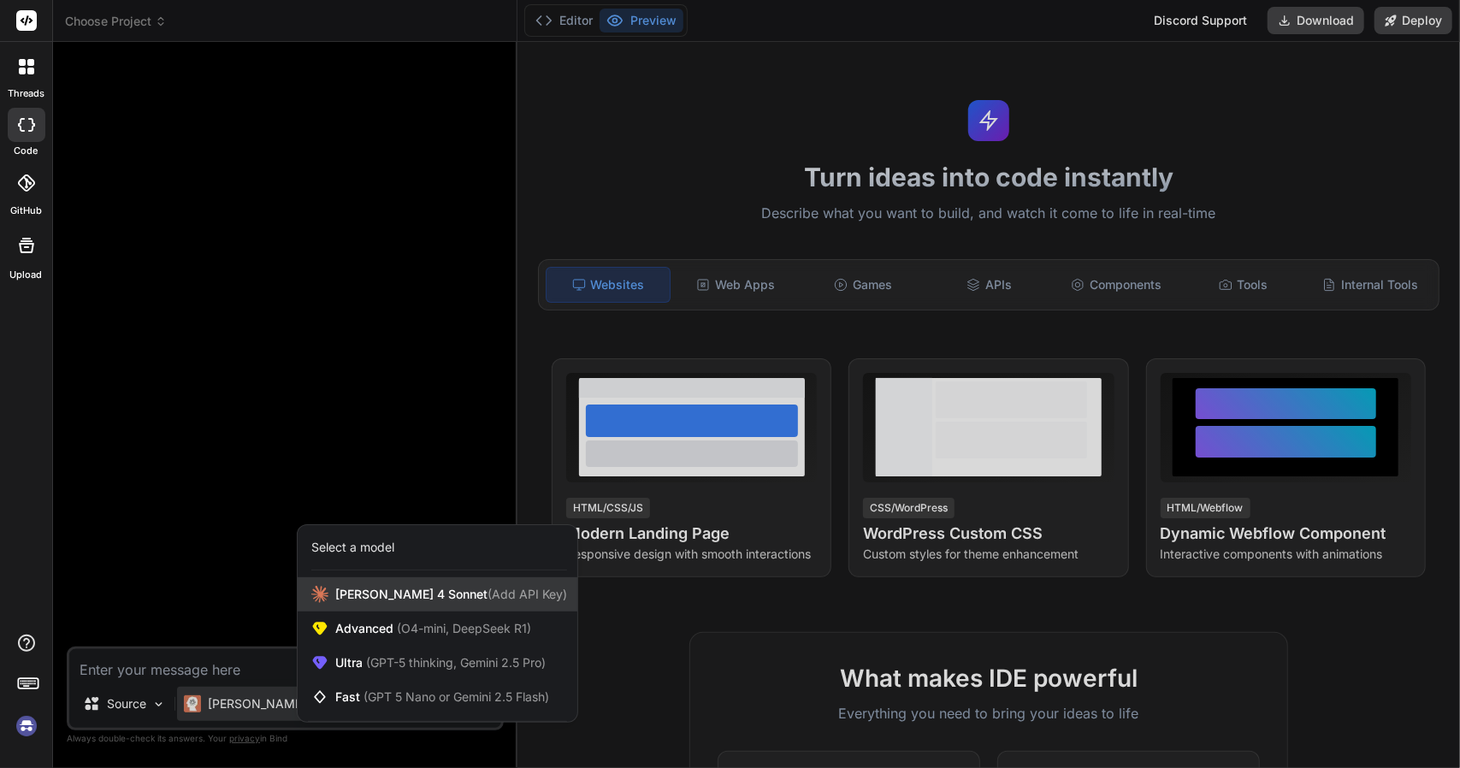
click at [382, 607] on div "Claude 4 Sonnet (Add API Key)" at bounding box center [438, 594] width 280 height 34
type textarea "x"
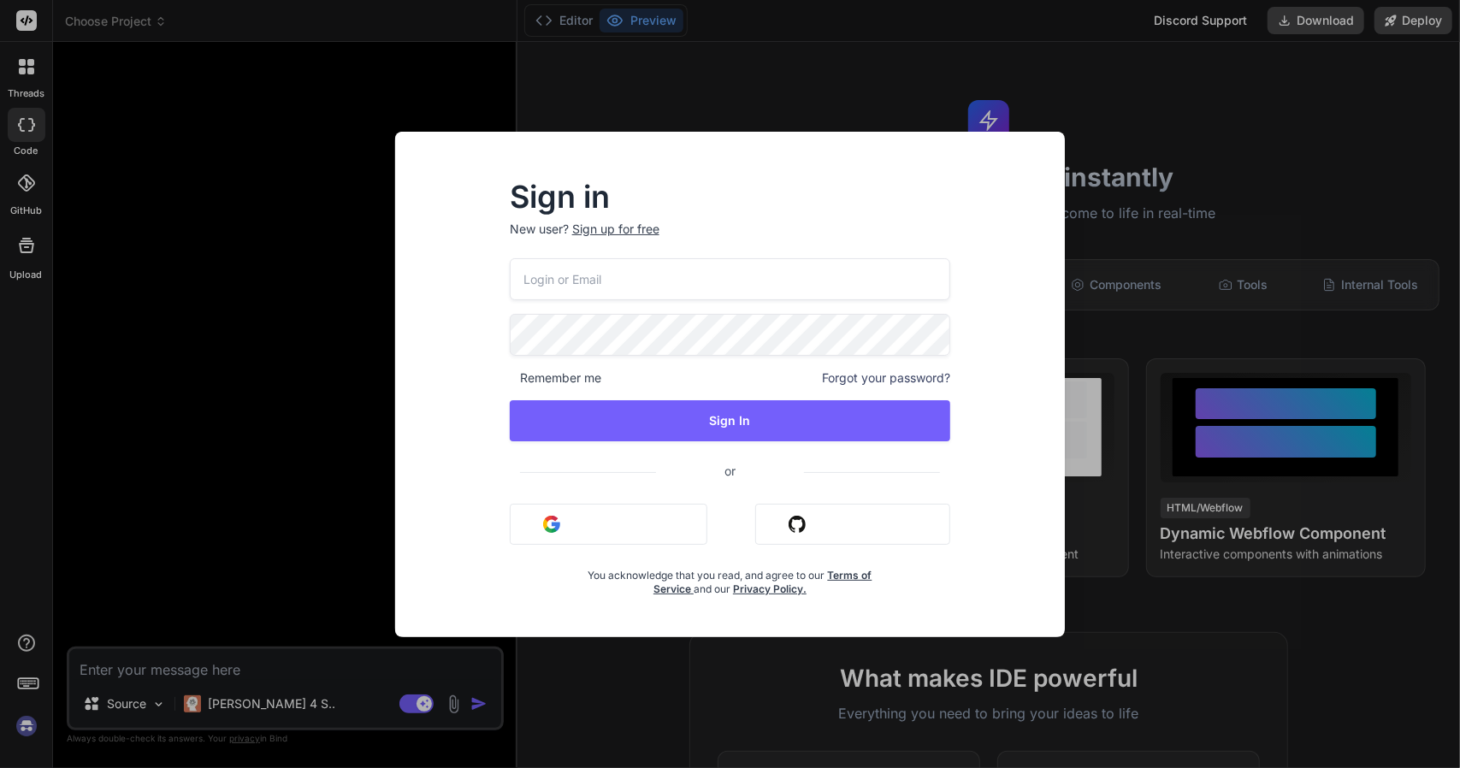
click at [298, 476] on div "Sign in New user? Sign up for free Remember me Forgot your password? Sign In or…" at bounding box center [730, 384] width 1460 height 768
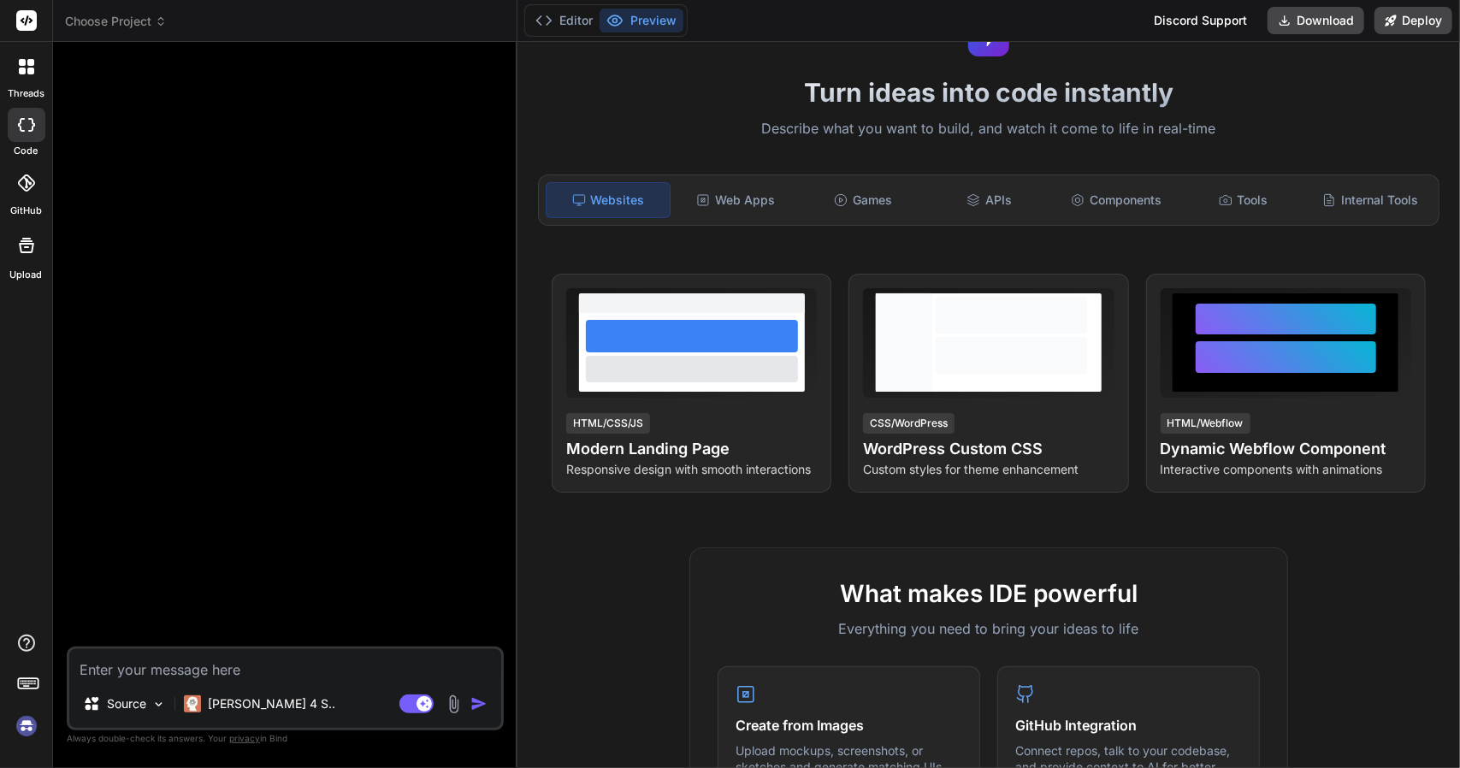
scroll to position [61, 0]
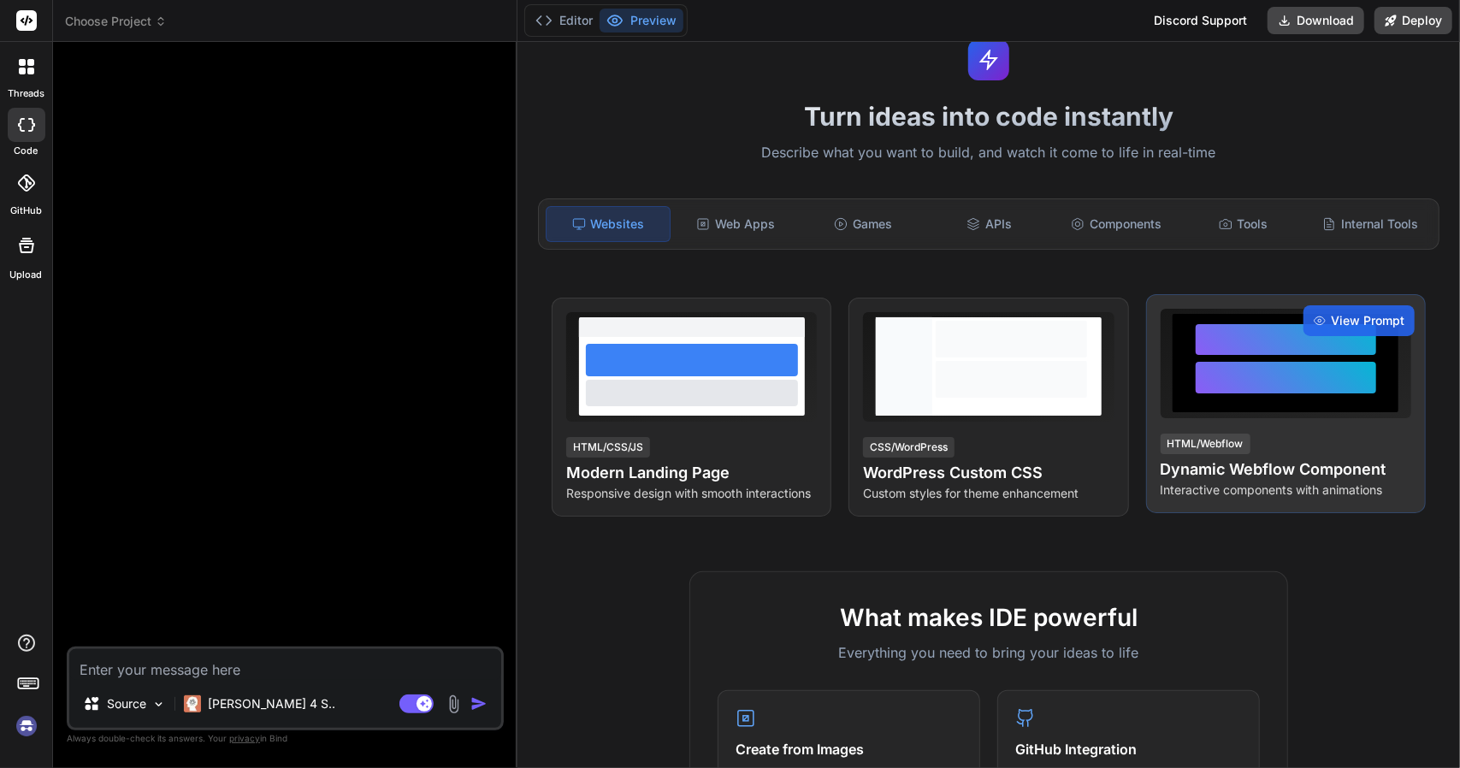
click at [1254, 387] on div at bounding box center [1286, 378] width 180 height 32
click at [1218, 427] on div "View Prompt HTML/Webflow Dynamic Webflow Component Interactive components with …" at bounding box center [1286, 403] width 280 height 219
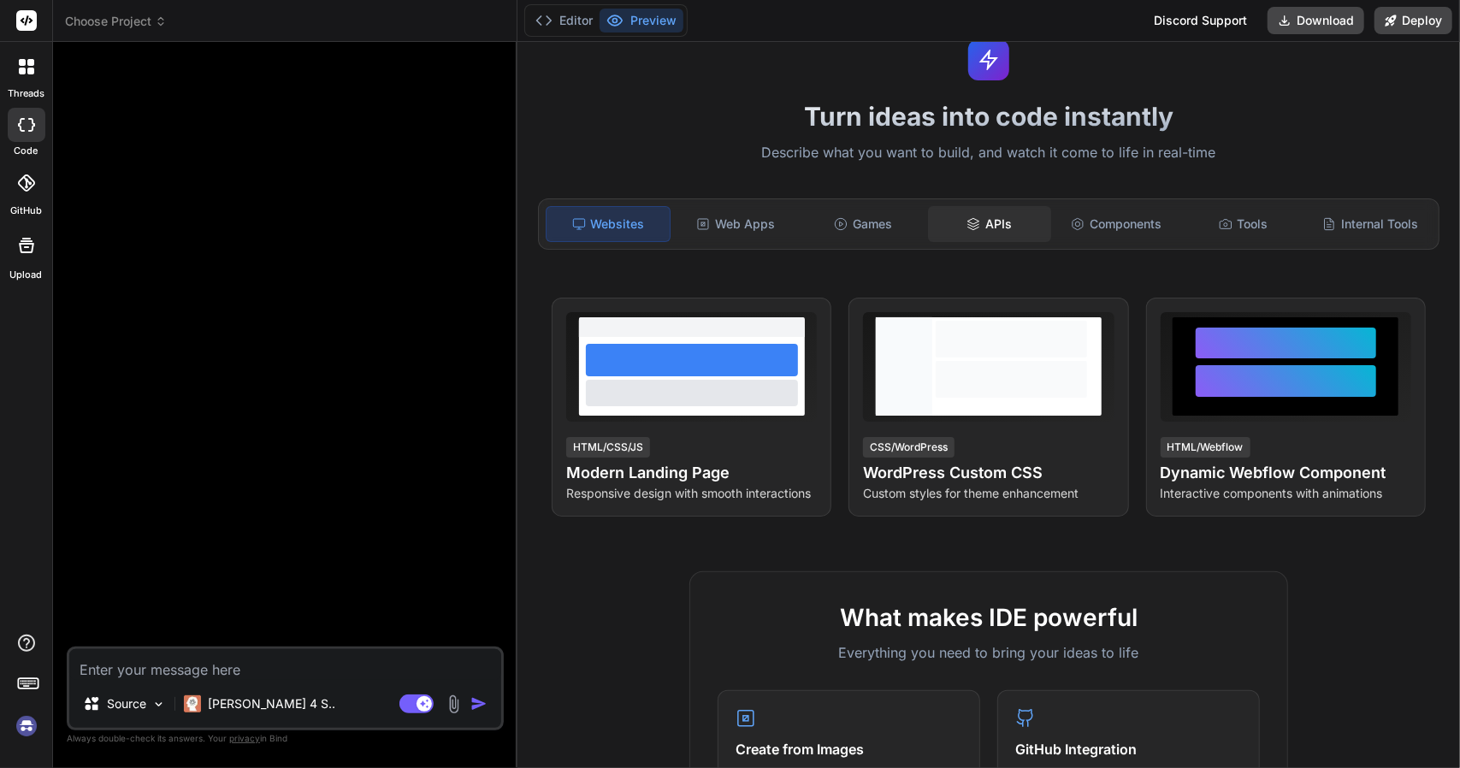
click at [997, 237] on div "APIs" at bounding box center [989, 224] width 123 height 36
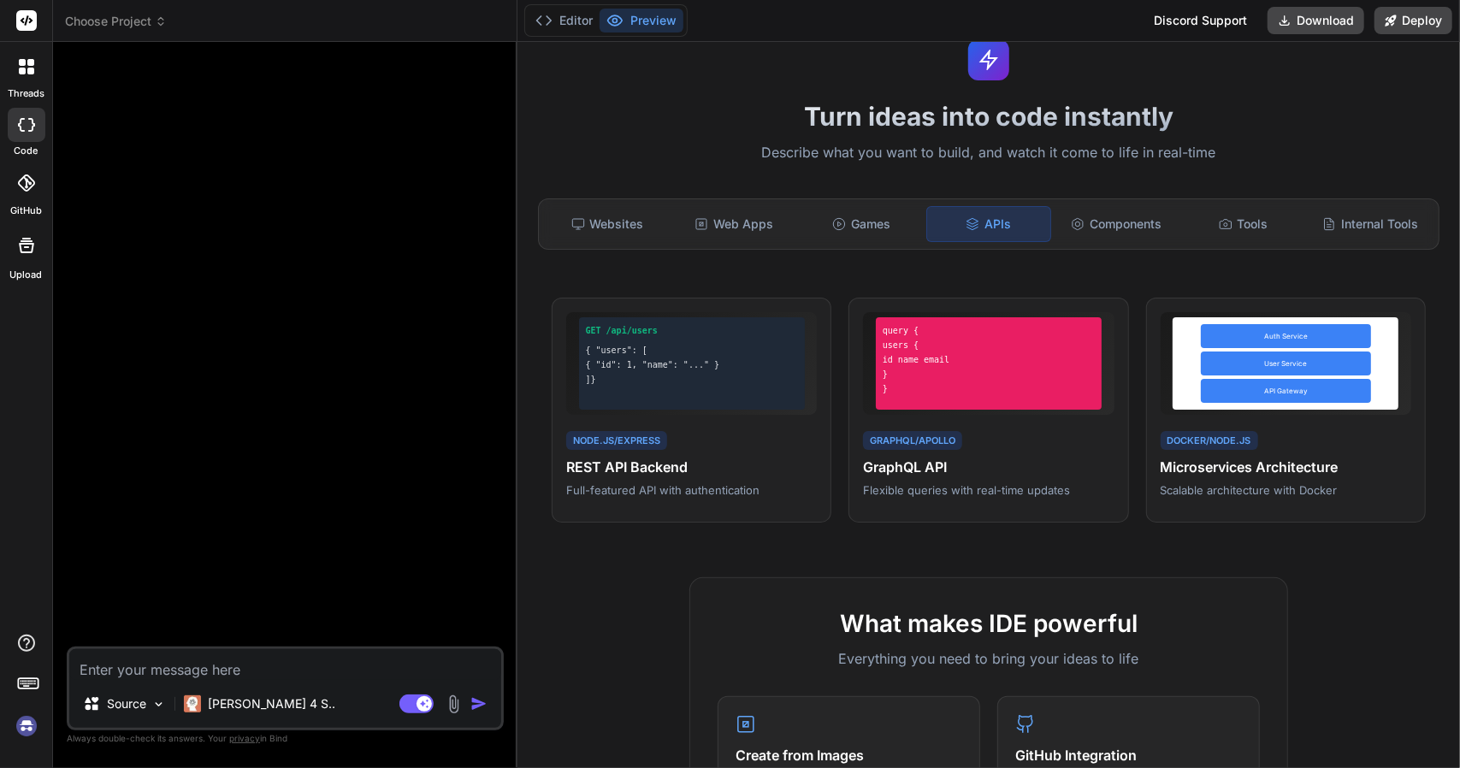
drag, startPoint x: 703, startPoint y: 654, endPoint x: 688, endPoint y: 652, distance: 14.6
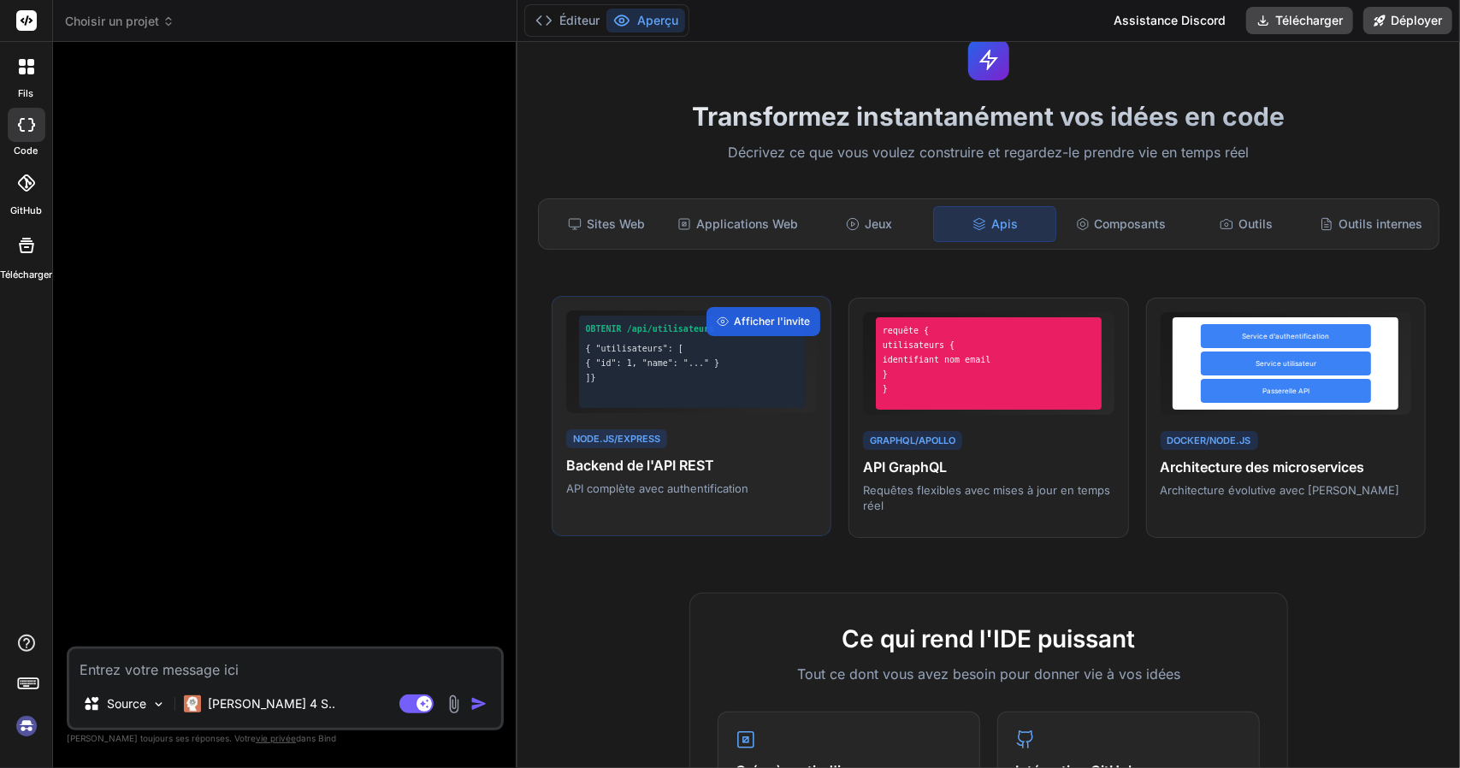
click at [640, 393] on div "OBTENIR /api/utilisateurs { "utilisateurs": [ { "id": 1, "name": "..." } ]}" at bounding box center [692, 362] width 226 height 92
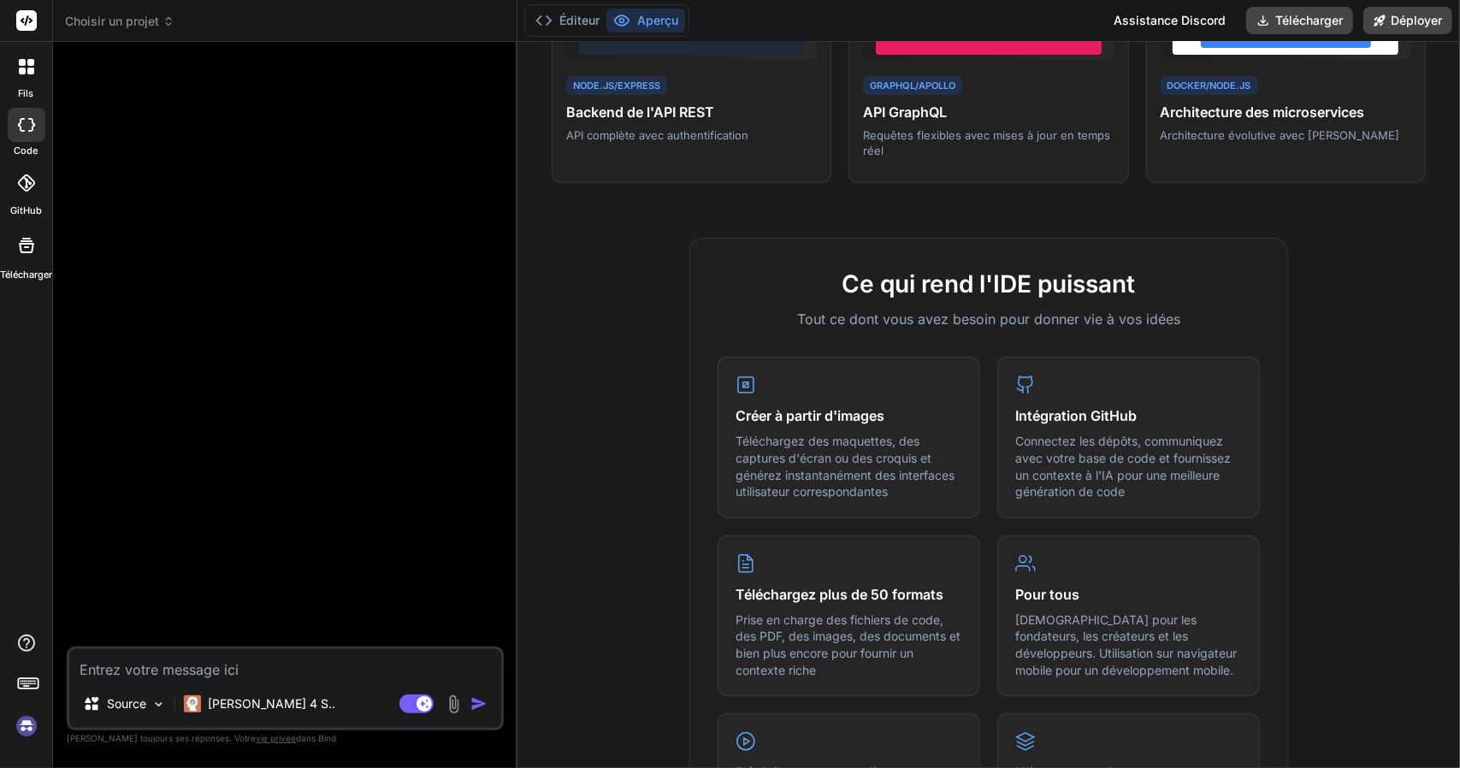
scroll to position [420, 0]
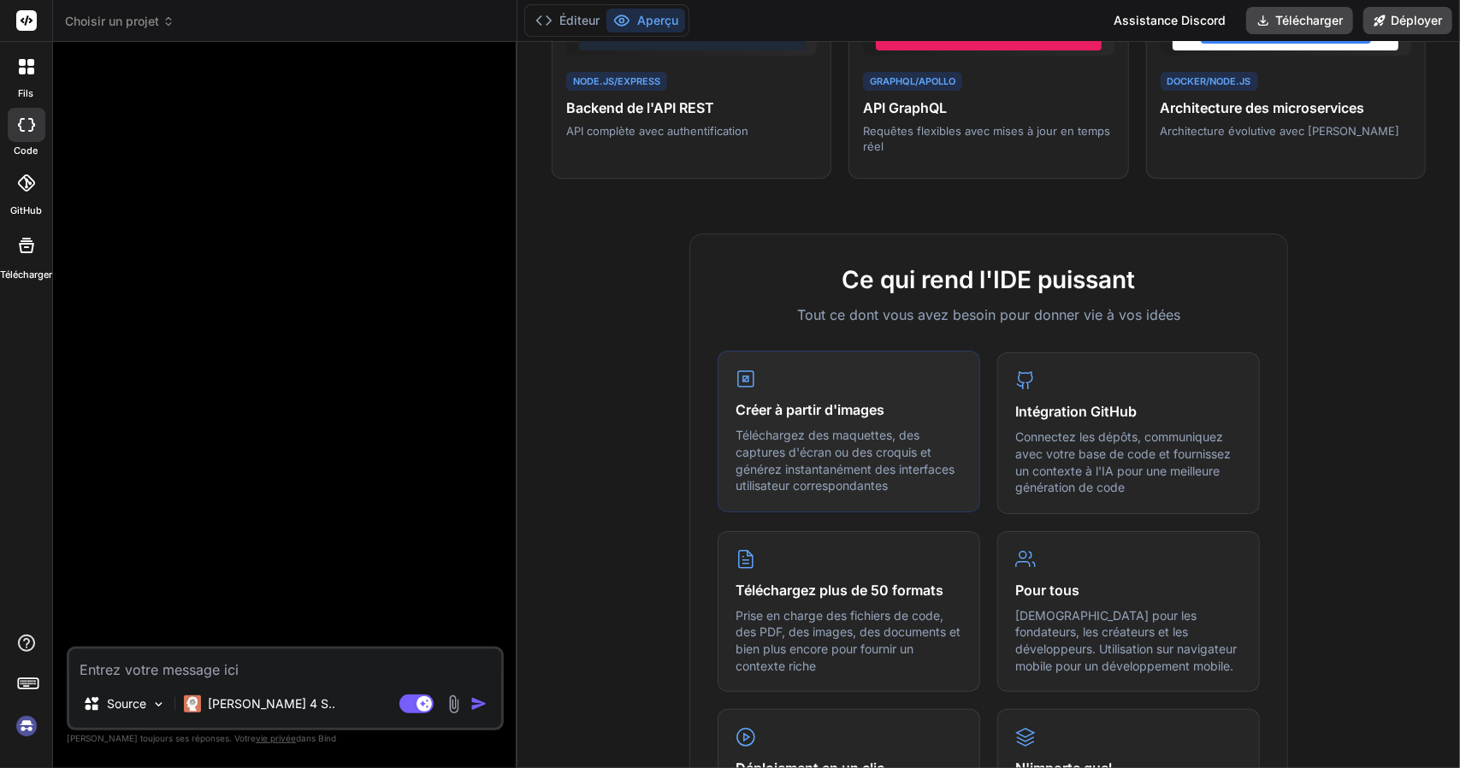
click at [784, 396] on div "Créer à partir d'images Téléchargez des maquettes, des captures d'écran ou des …" at bounding box center [848, 431] width 263 height 161
click at [807, 388] on div "Créer à partir d'images Téléchargez des maquettes, des captures d'écran ou des …" at bounding box center [848, 431] width 263 height 161
click at [810, 393] on div "Créer à partir d'images Téléchargez des maquettes, des captures d'écran ou des …" at bounding box center [848, 431] width 263 height 161
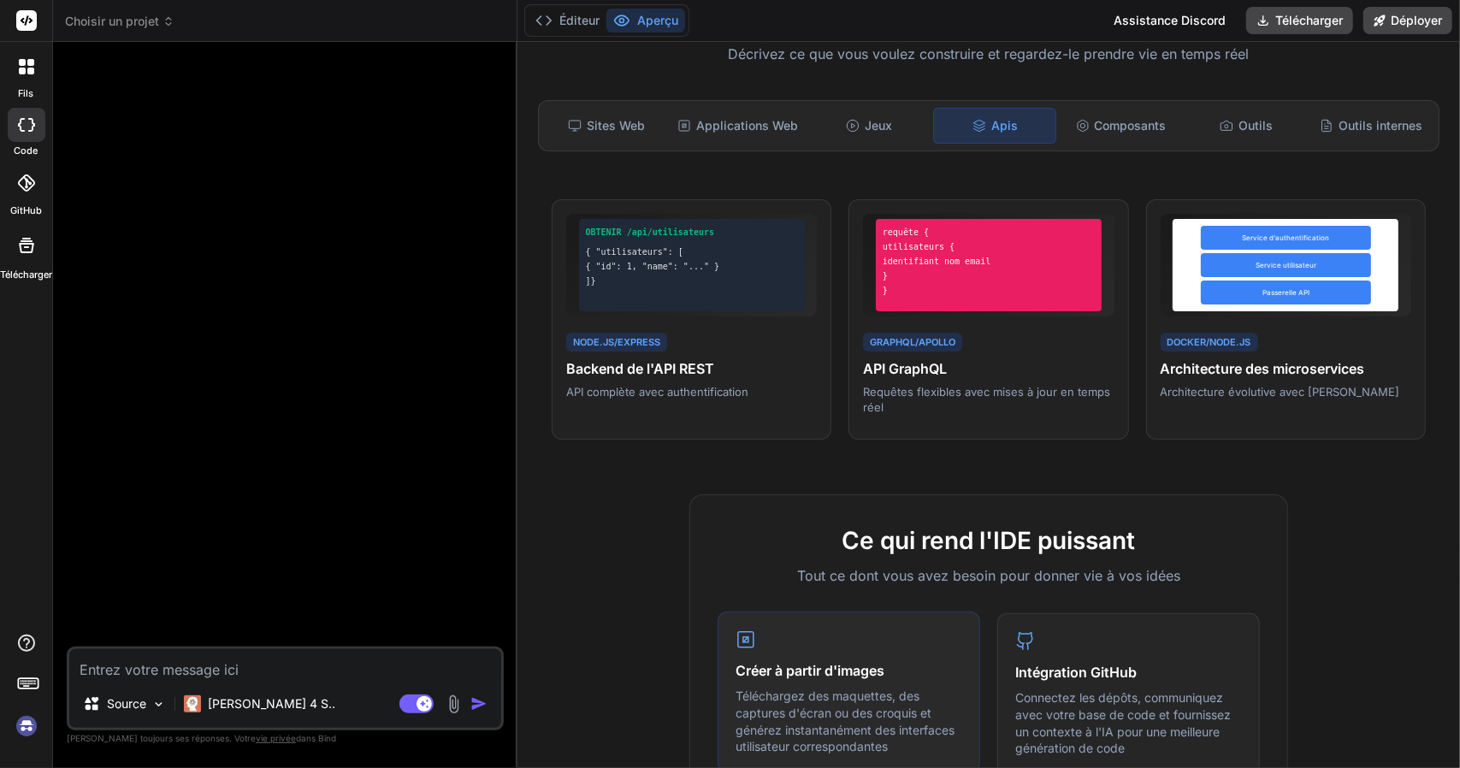
scroll to position [158, 0]
click at [792, 689] on font "Téléchargez des maquettes, des captures d'écran ou des croquis et générez insta…" at bounding box center [844, 721] width 219 height 65
drag, startPoint x: 792, startPoint y: 687, endPoint x: 882, endPoint y: 19, distance: 673.9
click at [773, 664] on div "Créer à partir d'images Téléchargez des maquettes, des captures d'écran ou des …" at bounding box center [848, 694] width 263 height 161
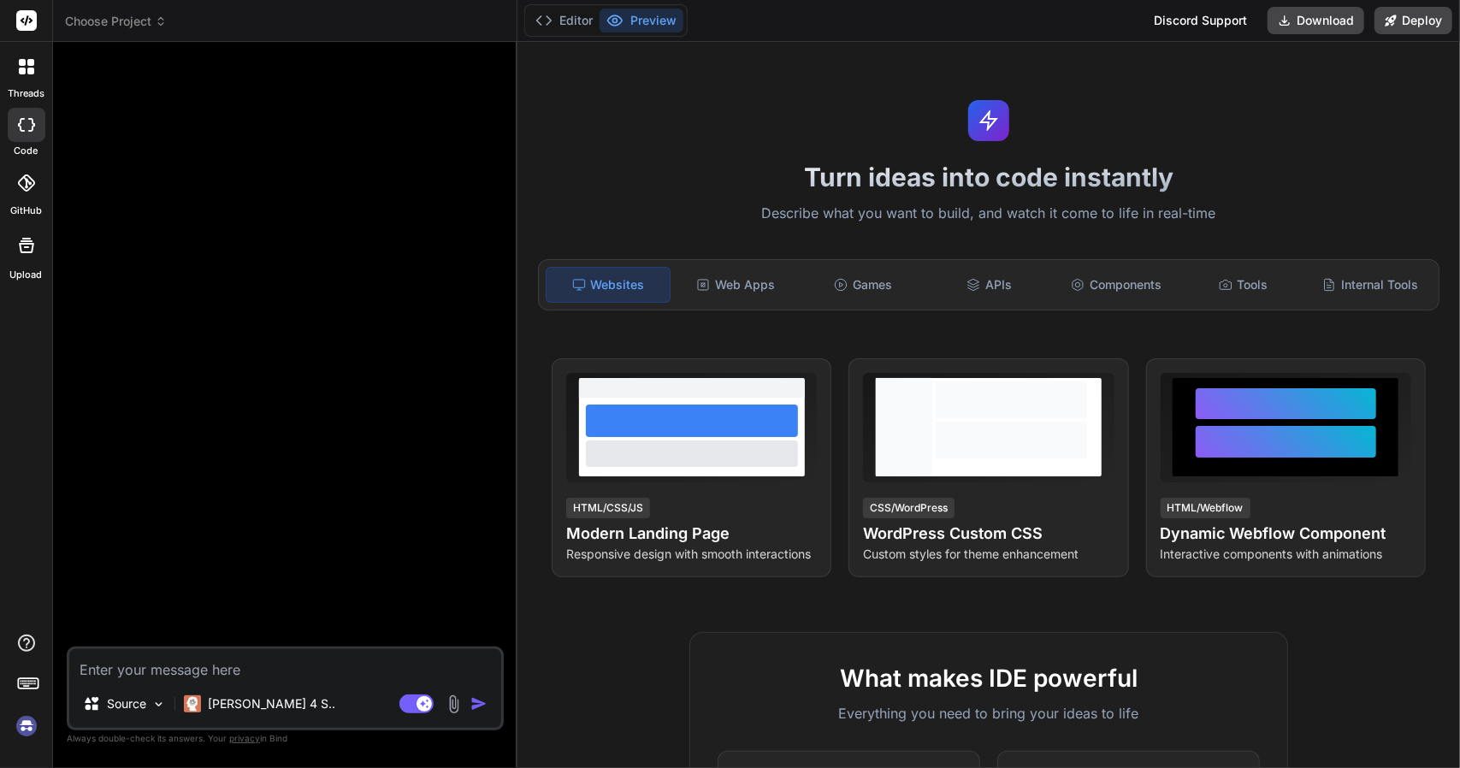
click at [152, 728] on div "Source" at bounding box center [120, 707] width 103 height 41
click at [150, 717] on div "Source" at bounding box center [124, 704] width 97 height 34
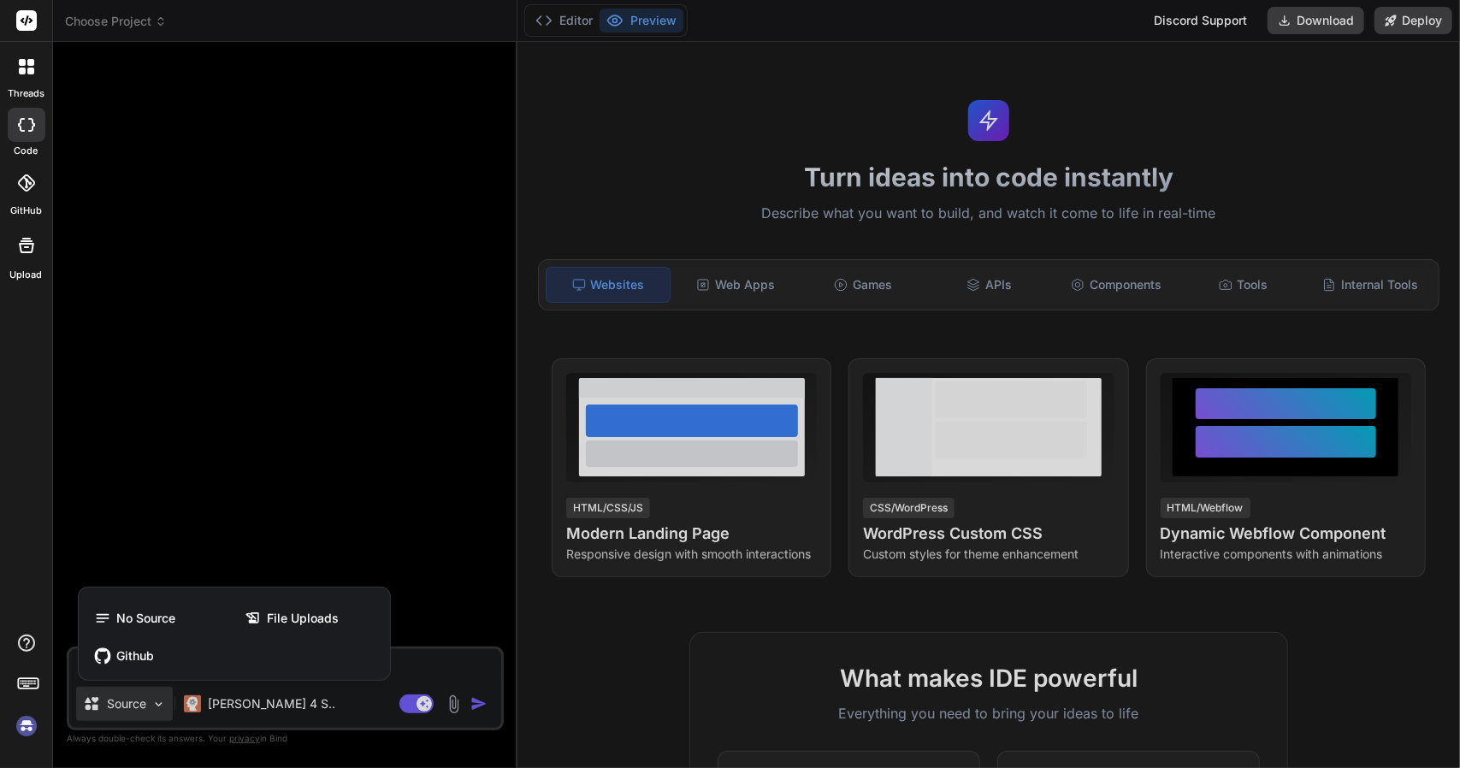
click at [273, 517] on div at bounding box center [730, 384] width 1460 height 768
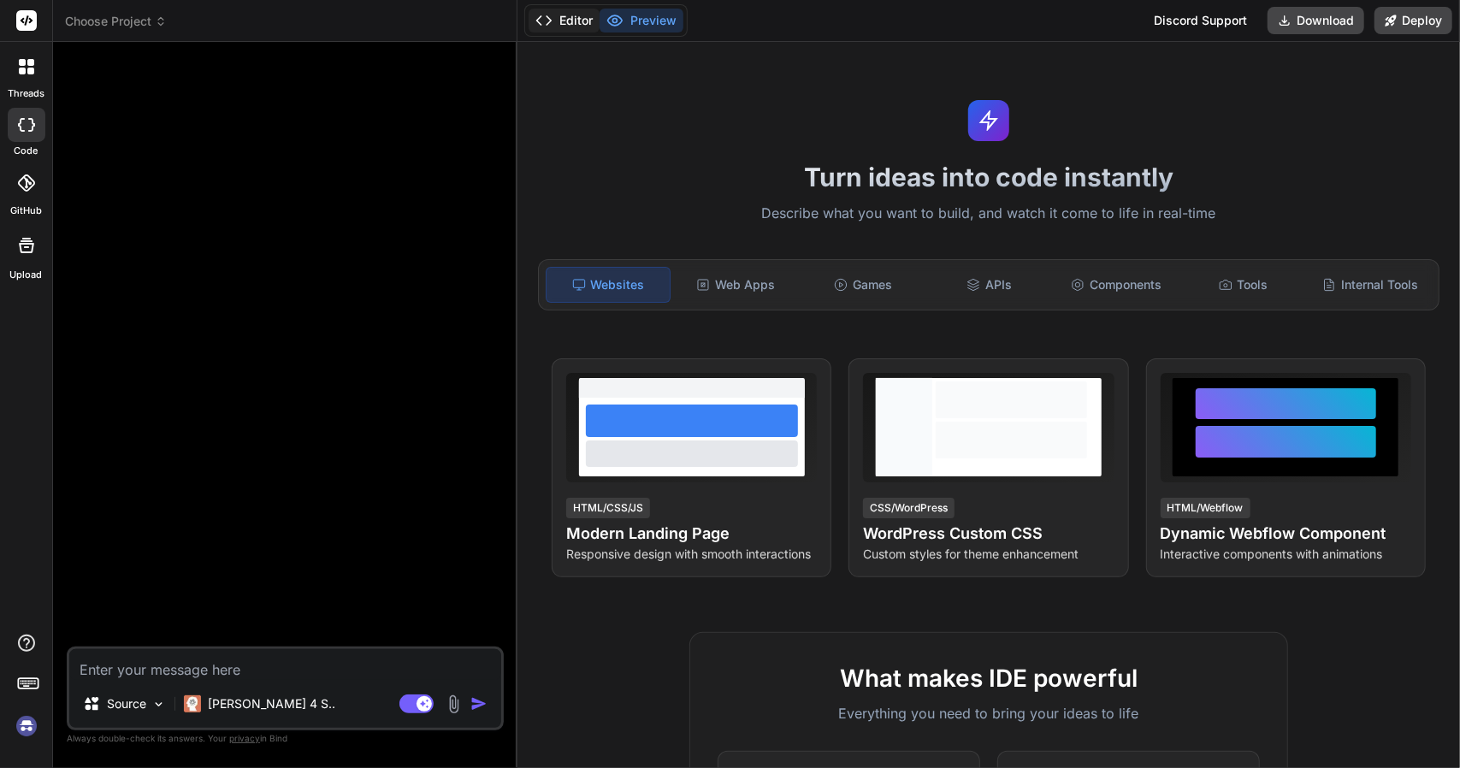
click at [571, 23] on button "Editor" at bounding box center [563, 21] width 71 height 24
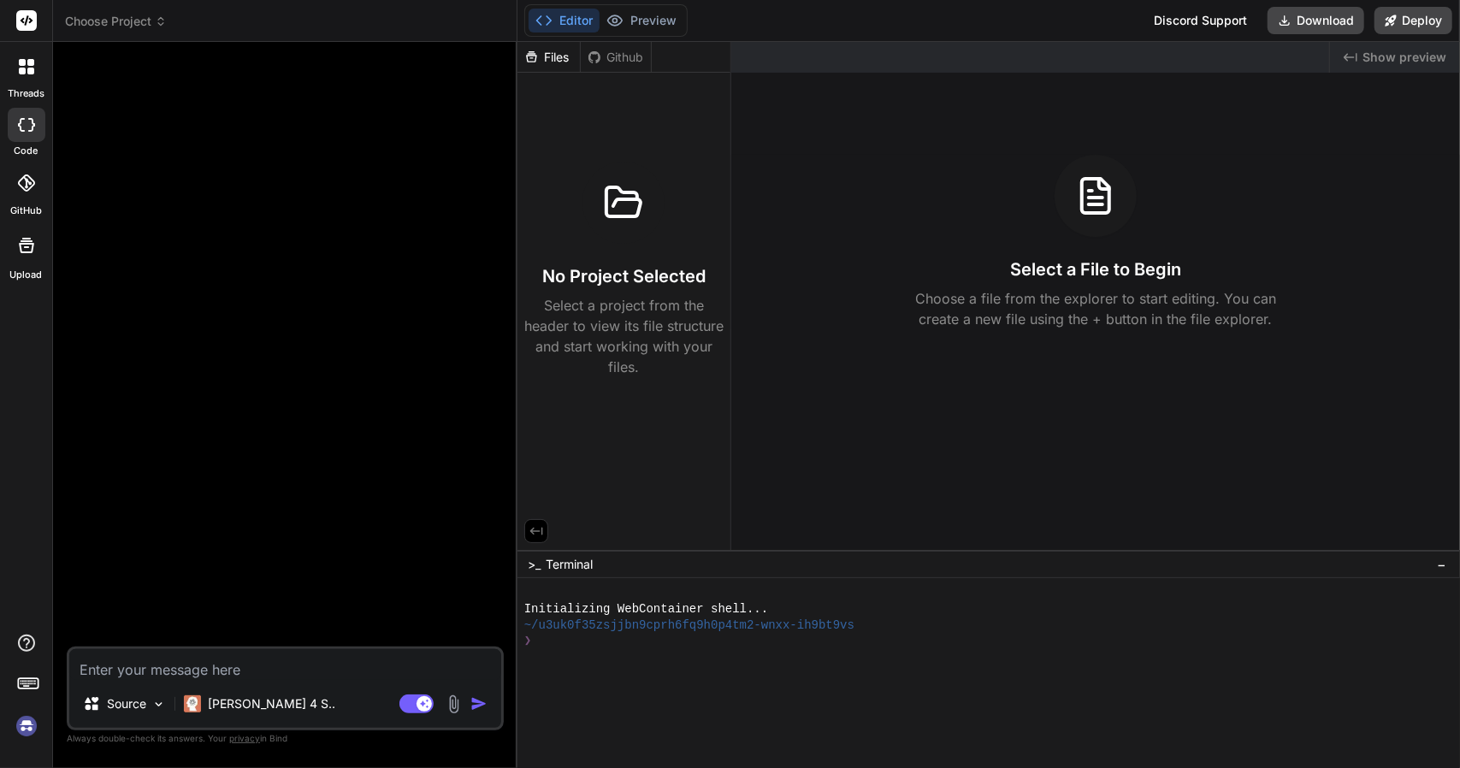
click at [638, 5] on div "Editor Preview" at bounding box center [605, 20] width 163 height 32
click at [648, 17] on button "Preview" at bounding box center [641, 21] width 84 height 24
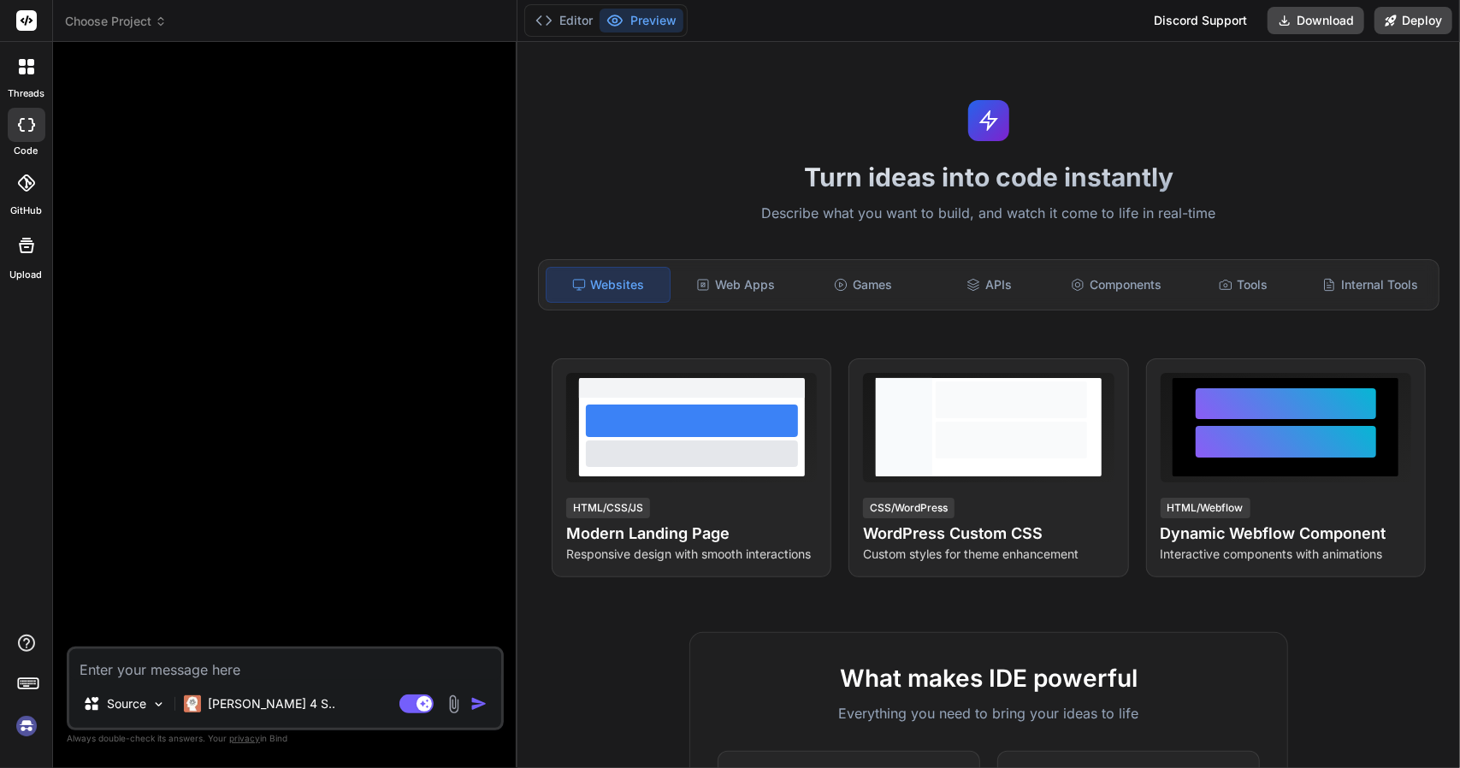
click at [36, 729] on img at bounding box center [26, 725] width 29 height 29
click at [21, 14] on rect at bounding box center [26, 20] width 21 height 21
click at [19, 66] on icon at bounding box center [26, 66] width 15 height 15
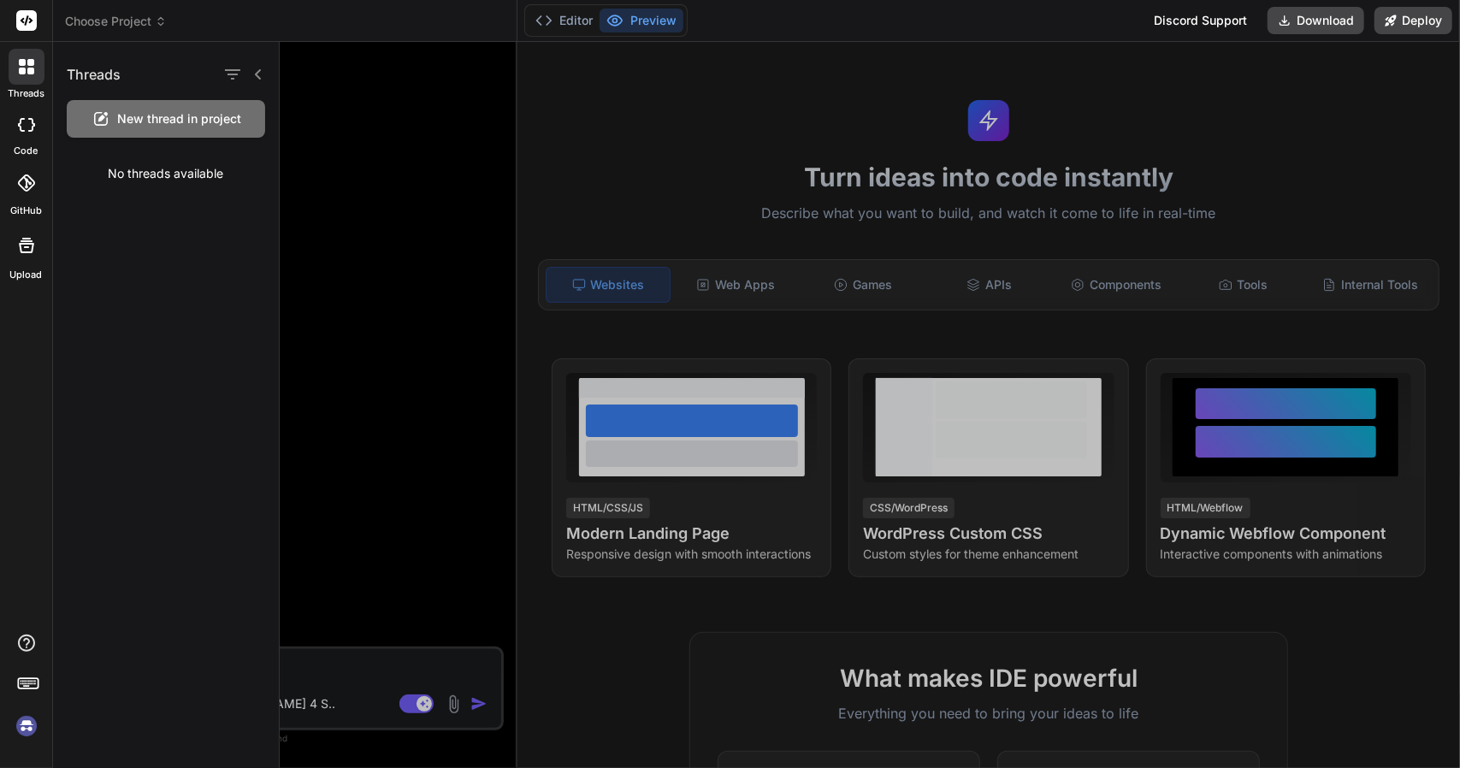
click at [19, 66] on icon at bounding box center [26, 66] width 15 height 15
click at [26, 9] on div at bounding box center [26, 21] width 52 height 42
click at [26, 10] on rect at bounding box center [26, 20] width 21 height 21
click at [26, 30] on rect at bounding box center [26, 20] width 21 height 21
click at [22, 124] on icon at bounding box center [26, 125] width 17 height 14
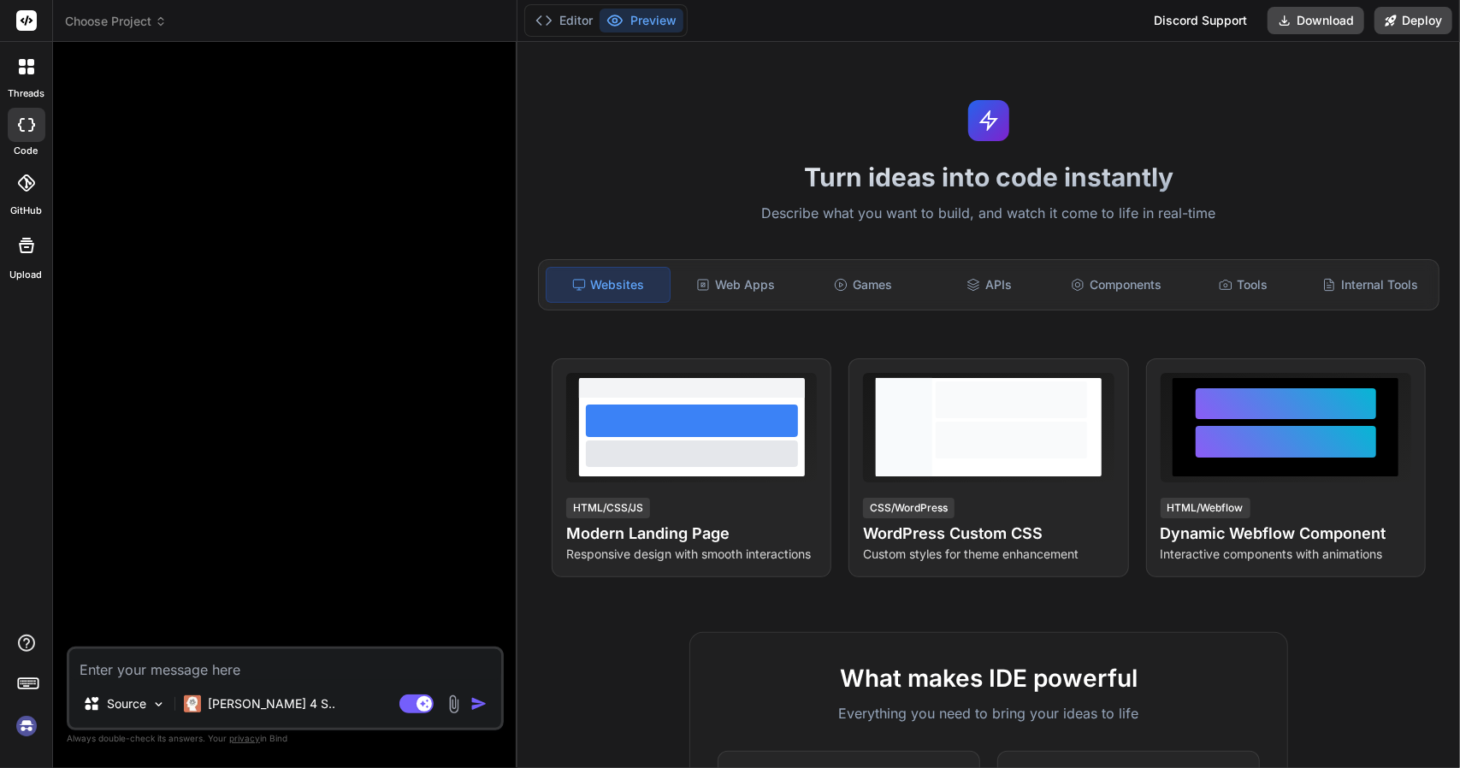
click at [22, 124] on icon at bounding box center [26, 125] width 17 height 14
click at [149, 704] on div "Source" at bounding box center [124, 704] width 97 height 34
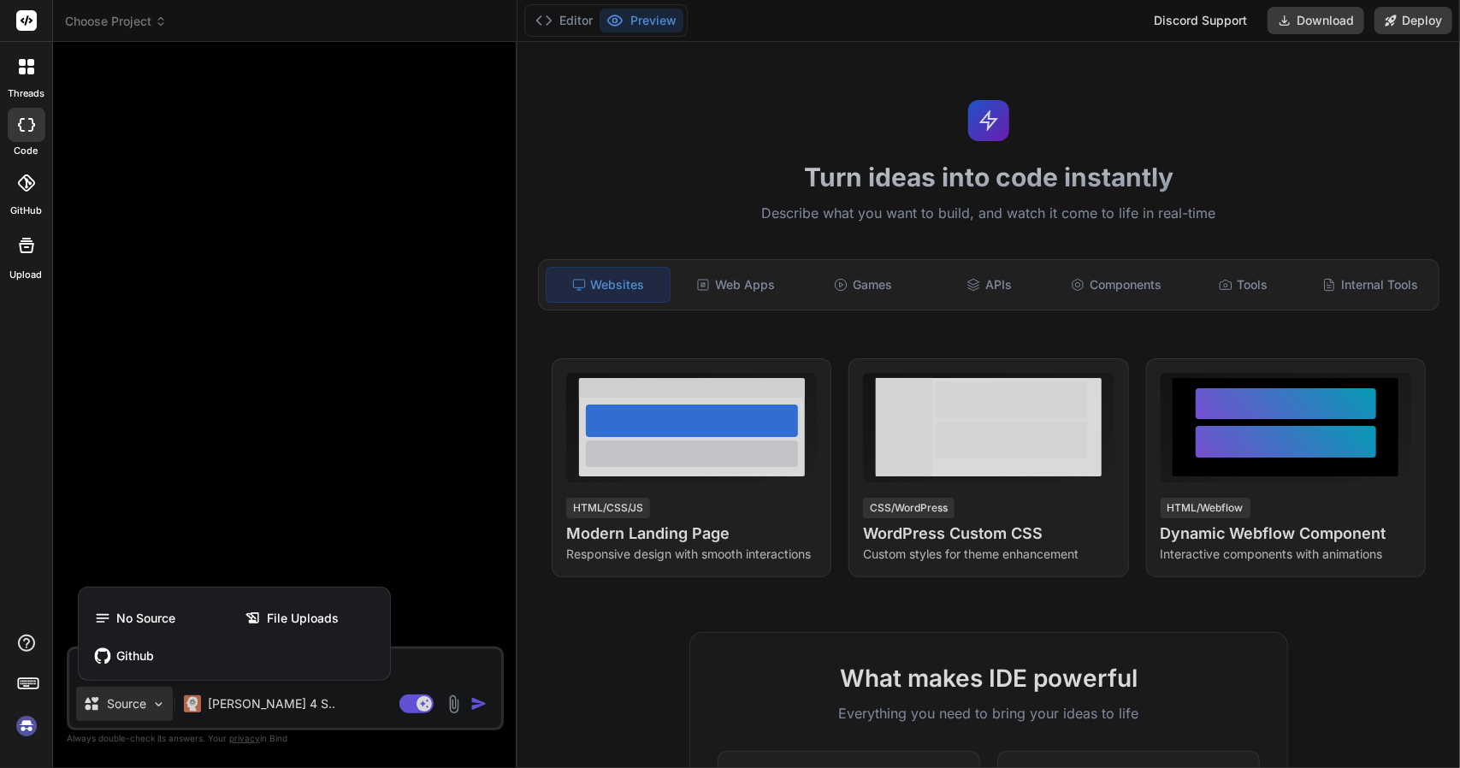
click at [233, 236] on div at bounding box center [730, 384] width 1460 height 768
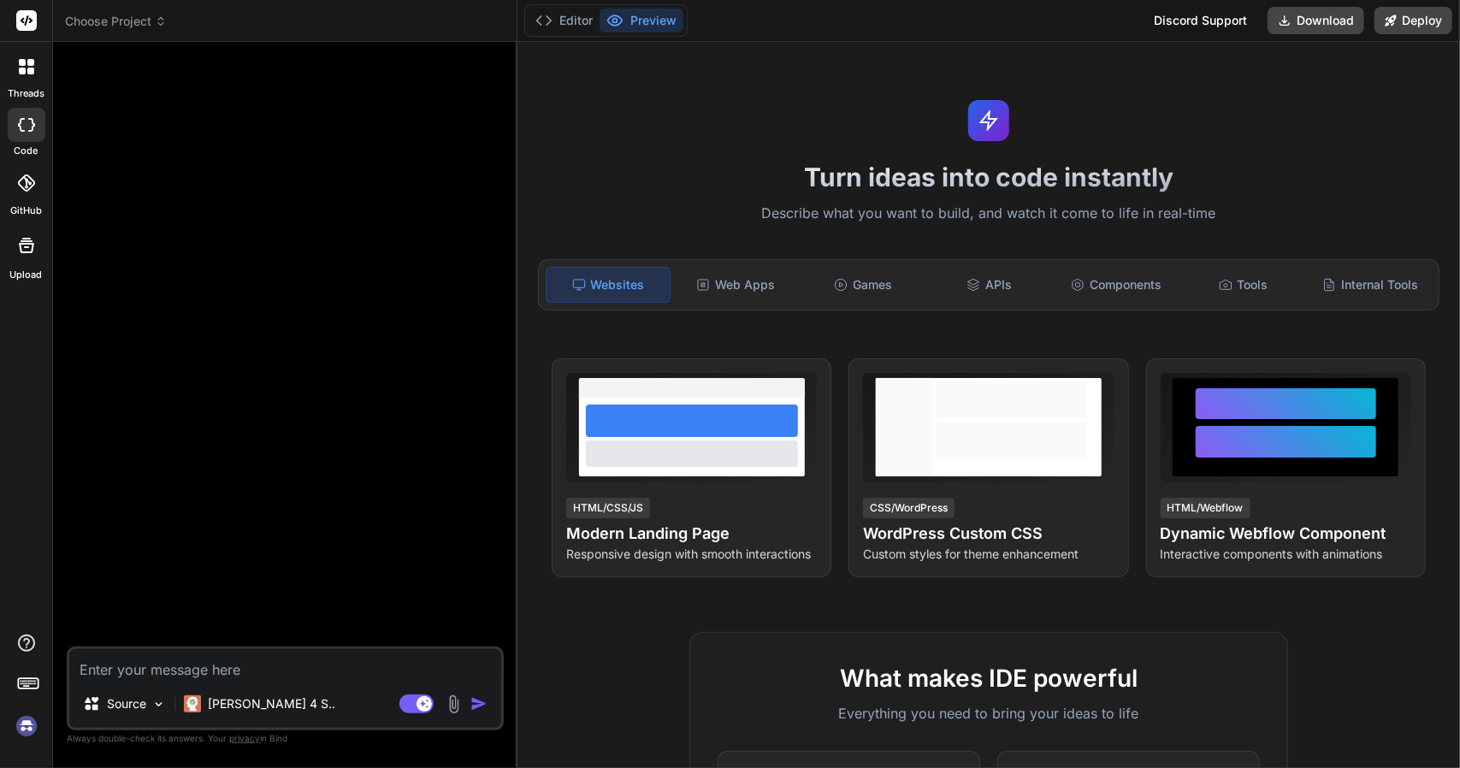
click at [145, 34] on header "Choose Project Created with Pixso." at bounding box center [285, 21] width 464 height 42
click at [142, 32] on header "Choose Project Created with Pixso." at bounding box center [285, 21] width 464 height 42
click at [117, 21] on span "Choose Project" at bounding box center [116, 21] width 102 height 17
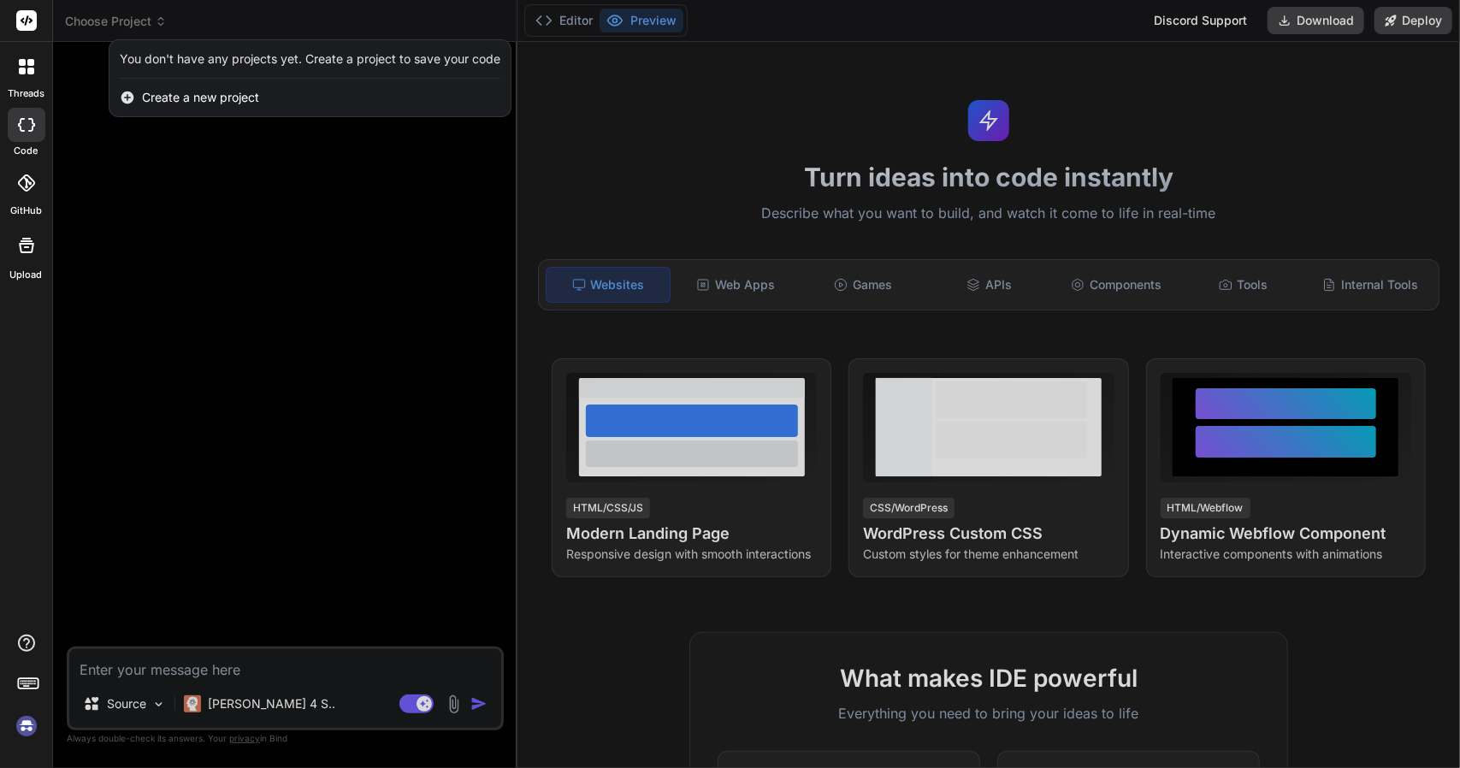
click at [166, 66] on div "You don't have any projects yet. Create a project to save your code" at bounding box center [310, 58] width 381 height 17
click at [310, 221] on div at bounding box center [730, 384] width 1460 height 768
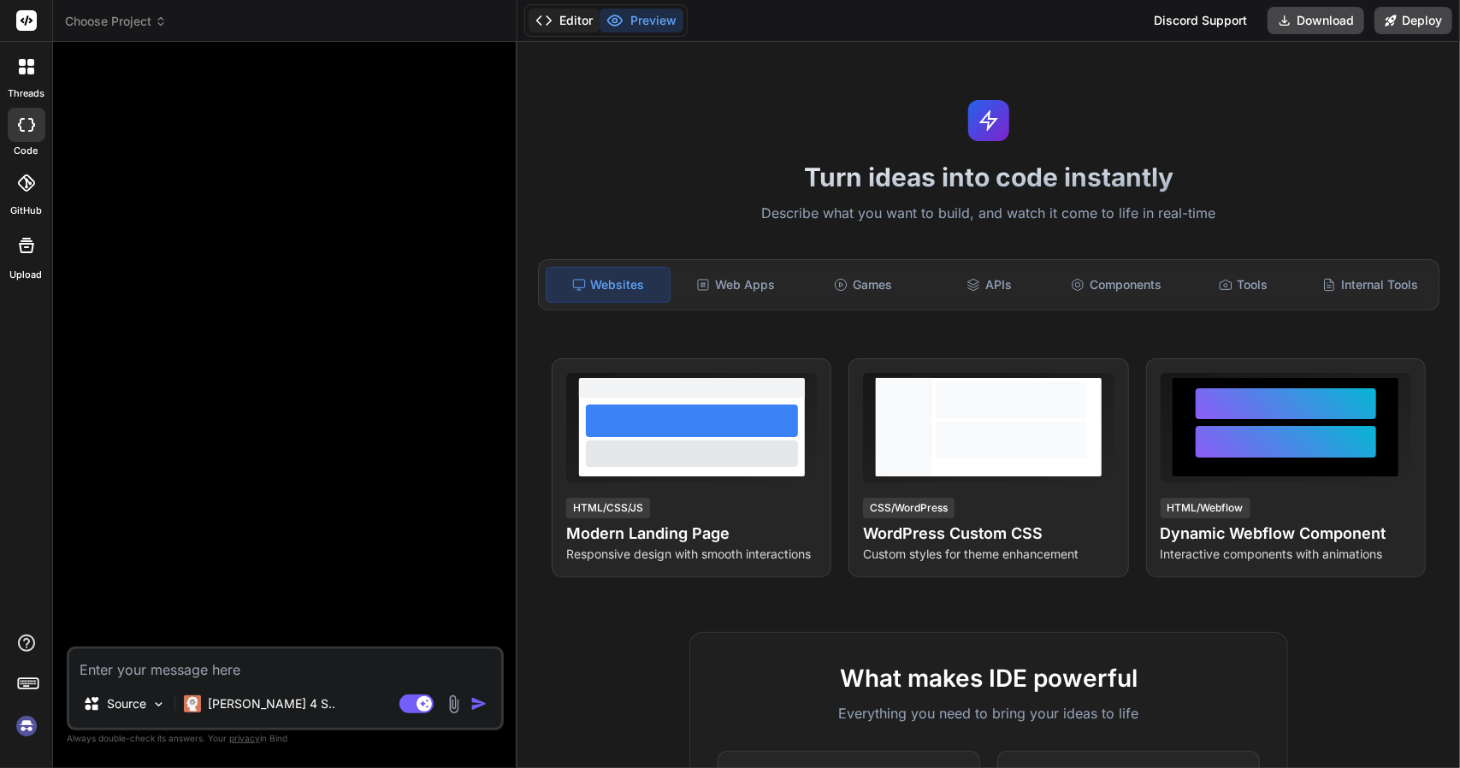
click at [543, 27] on icon at bounding box center [543, 20] width 17 height 17
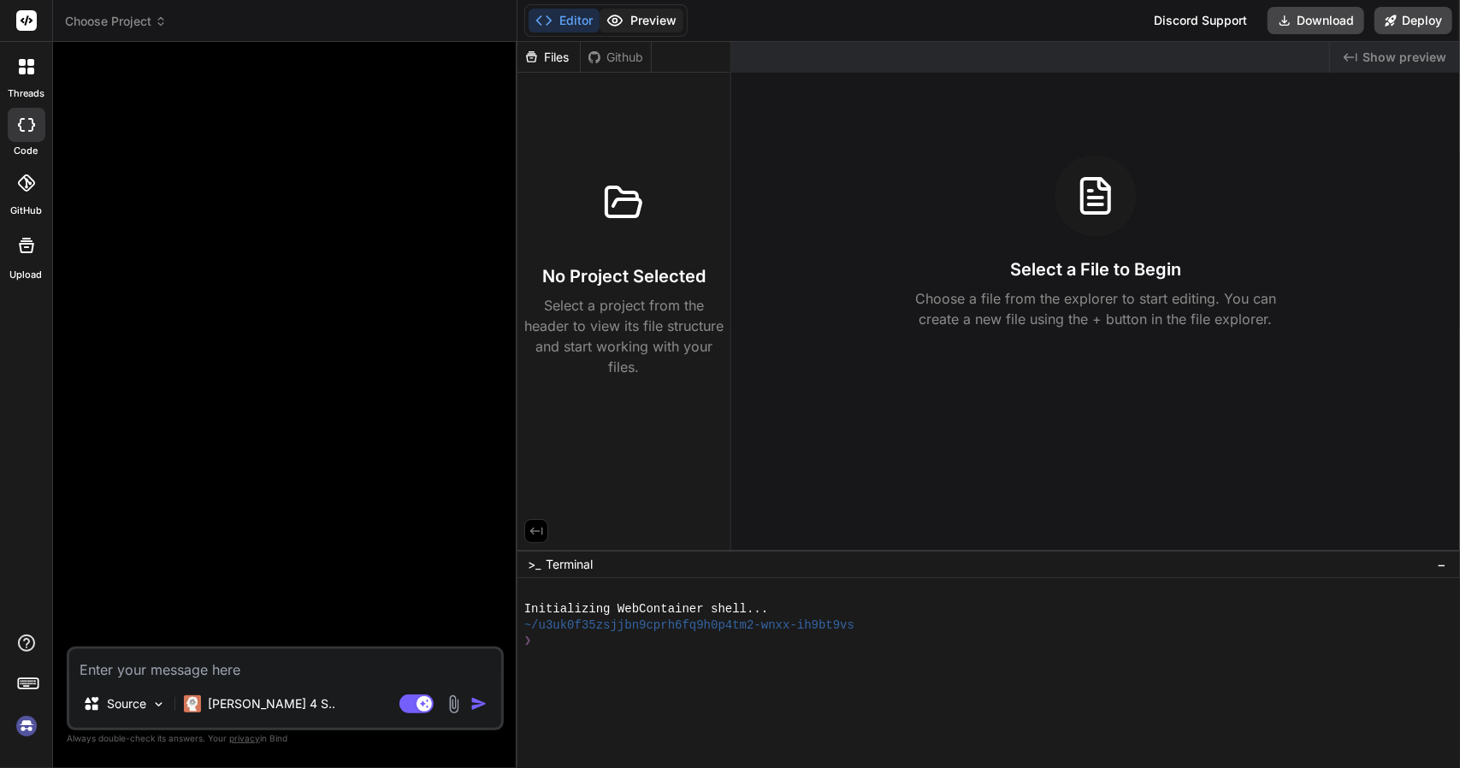
click at [635, 21] on button "Preview" at bounding box center [641, 21] width 84 height 24
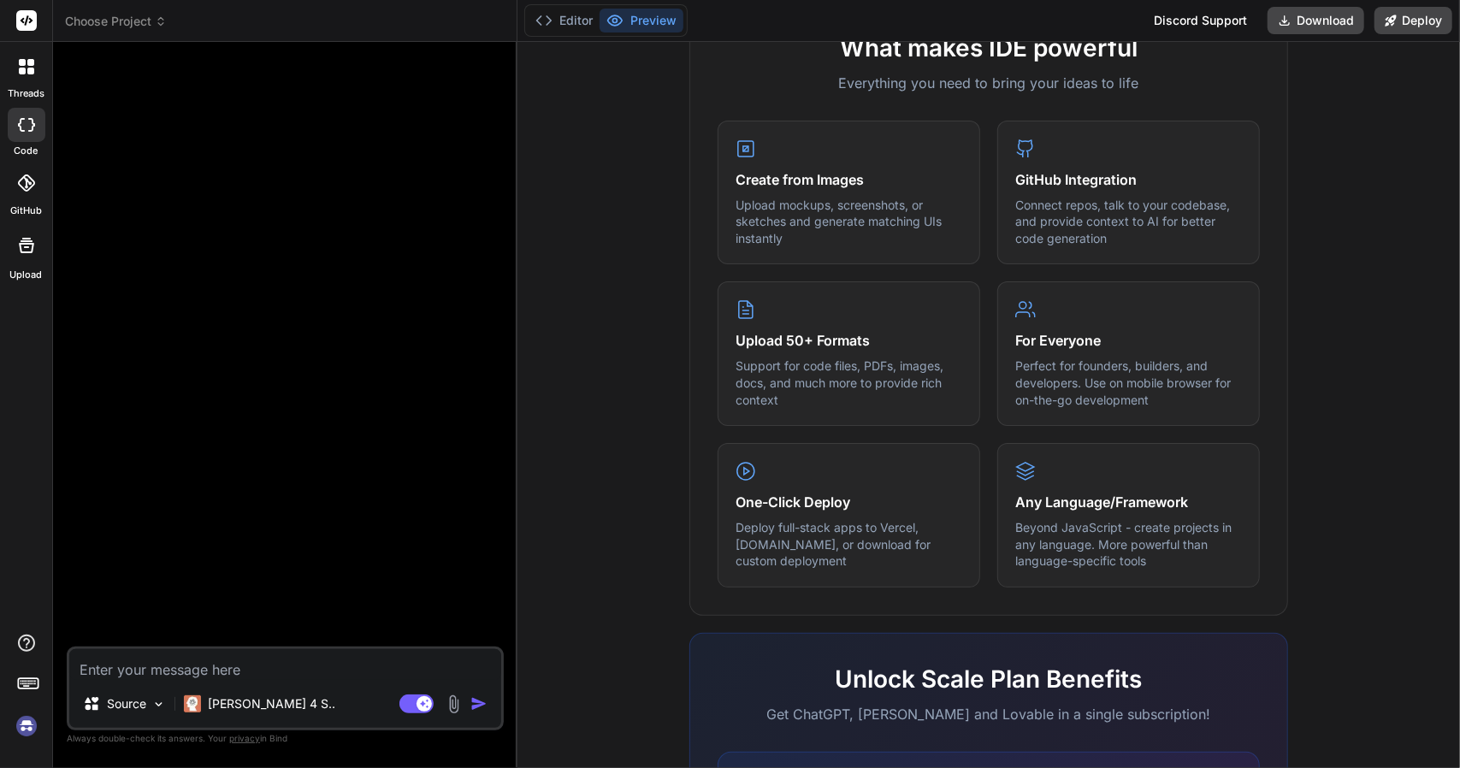
scroll to position [874, 0]
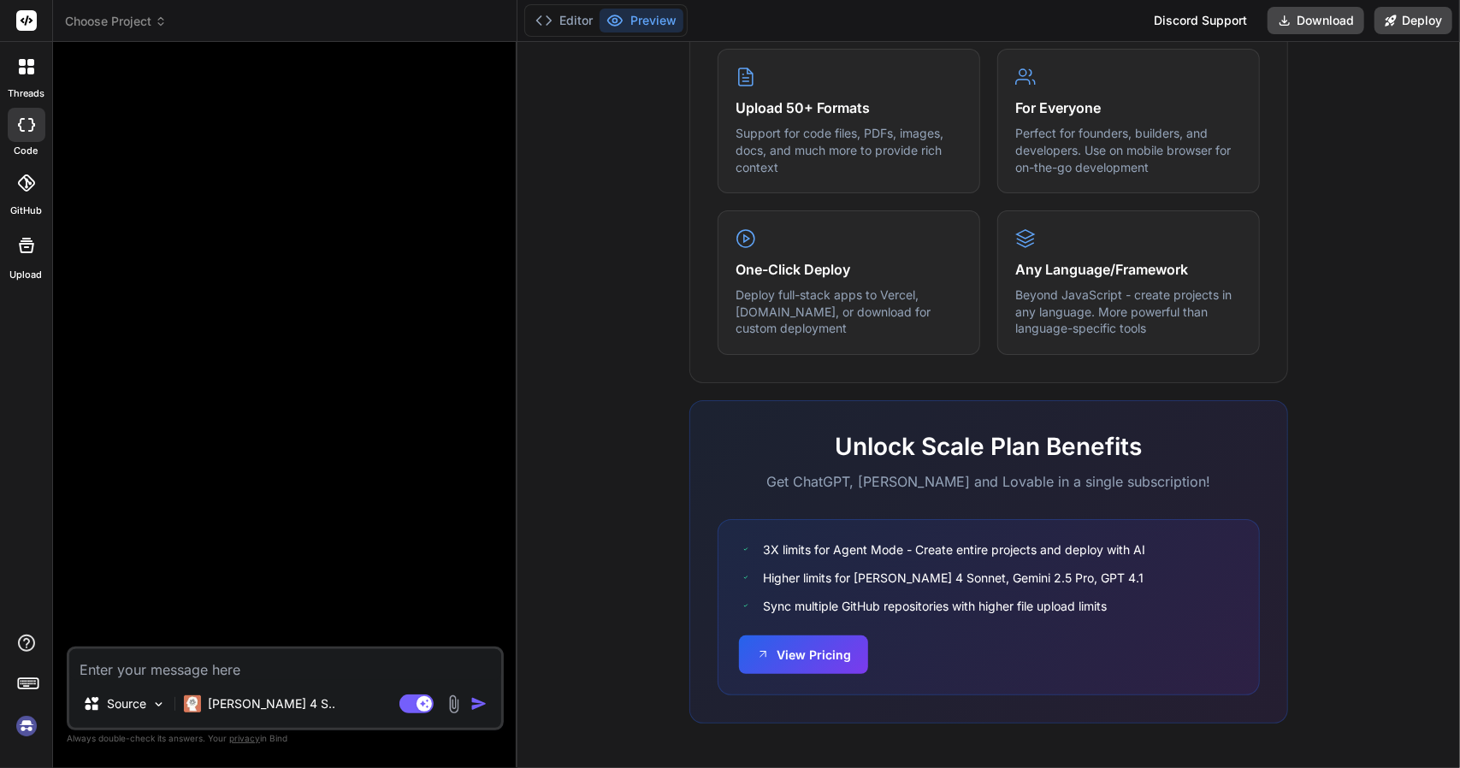
drag, startPoint x: 819, startPoint y: 652, endPoint x: 722, endPoint y: 198, distance: 464.4
click at [722, 198] on div "What makes IDE powerful Everything you need to bring your ideas to life Create …" at bounding box center [989, 263] width 922 height 989
click at [647, 13] on button "Preview" at bounding box center [641, 21] width 84 height 24
click at [20, 22] on rect at bounding box center [26, 20] width 21 height 21
click at [25, 57] on div at bounding box center [27, 67] width 36 height 36
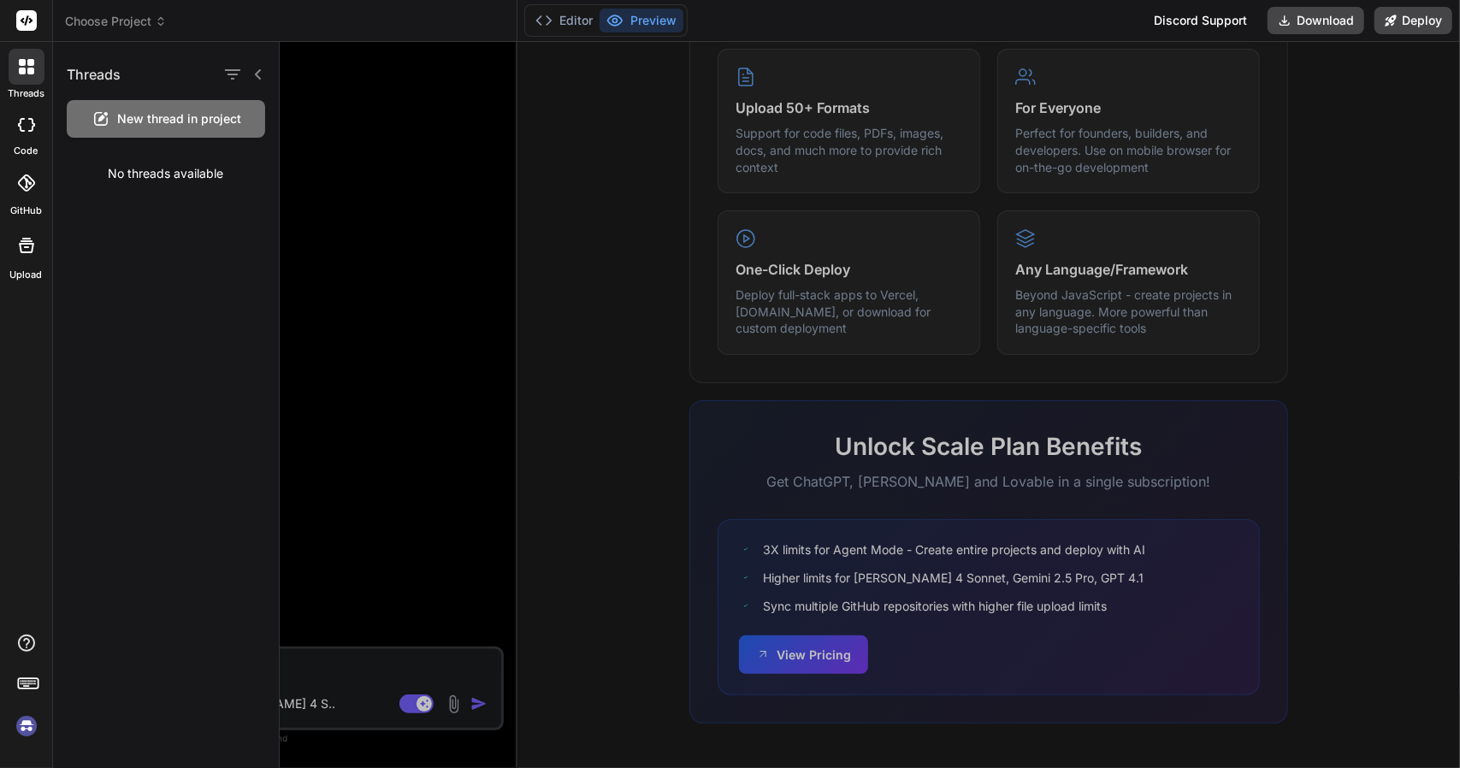
click at [117, 136] on div "New thread in project" at bounding box center [166, 119] width 198 height 38
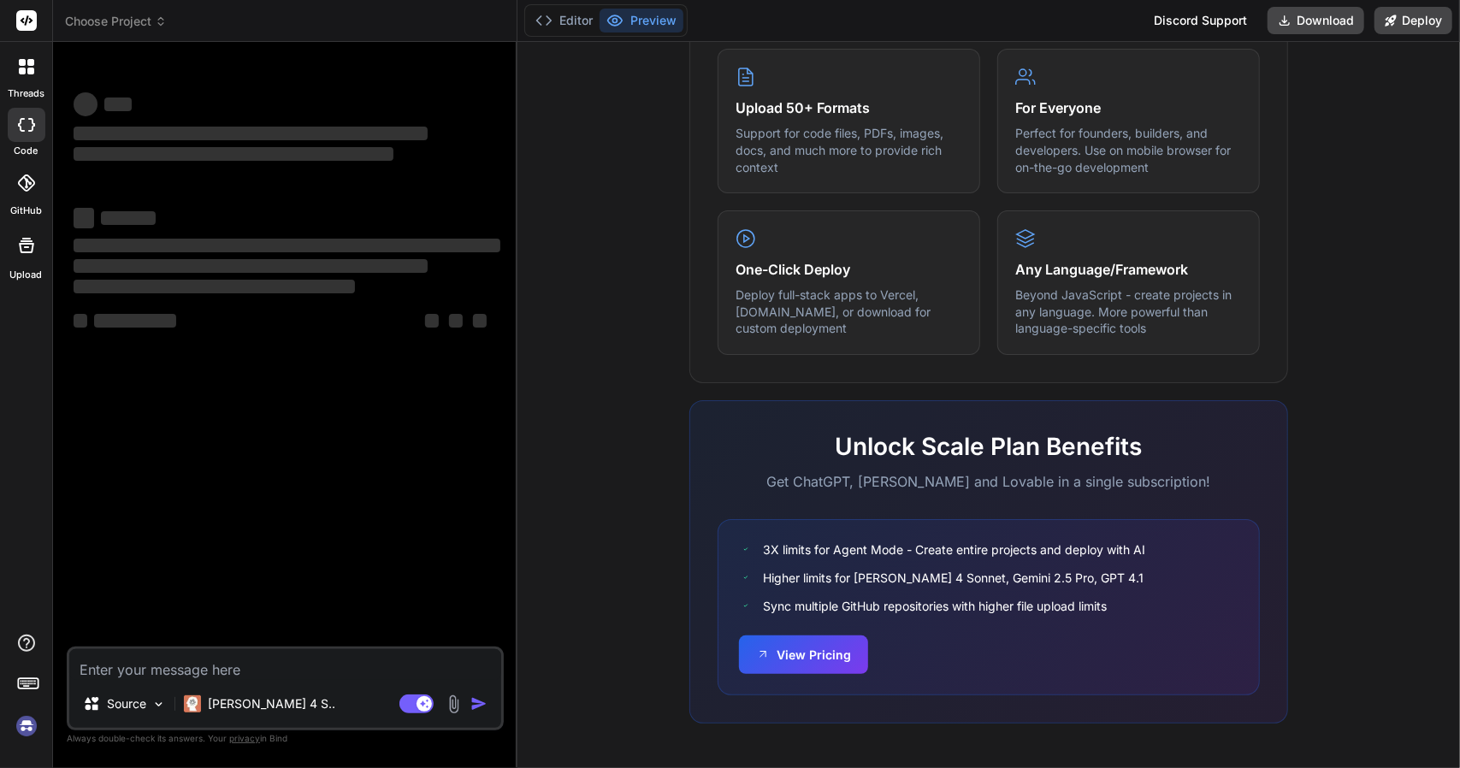
type textarea "x"
